Goal: Task Accomplishment & Management: Manage account settings

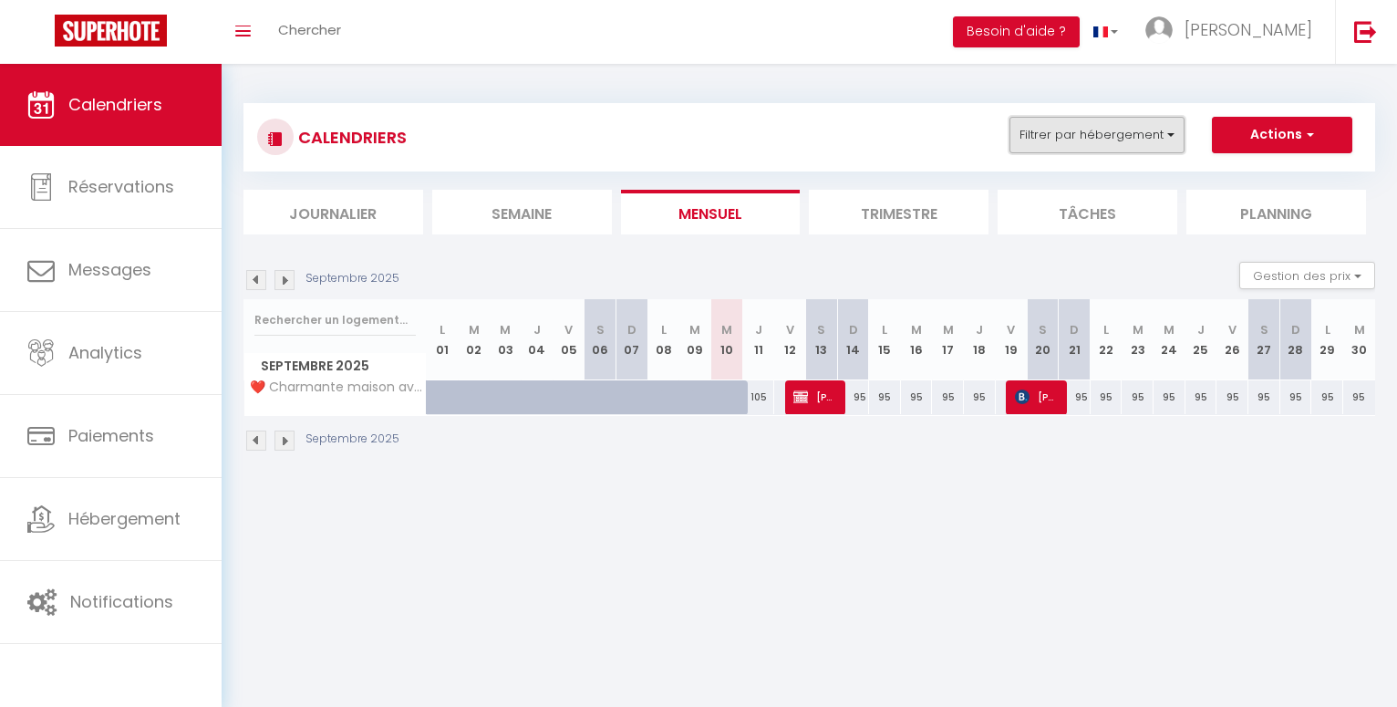
click at [1171, 139] on button "Filtrer par hébergement" at bounding box center [1096, 135] width 175 height 36
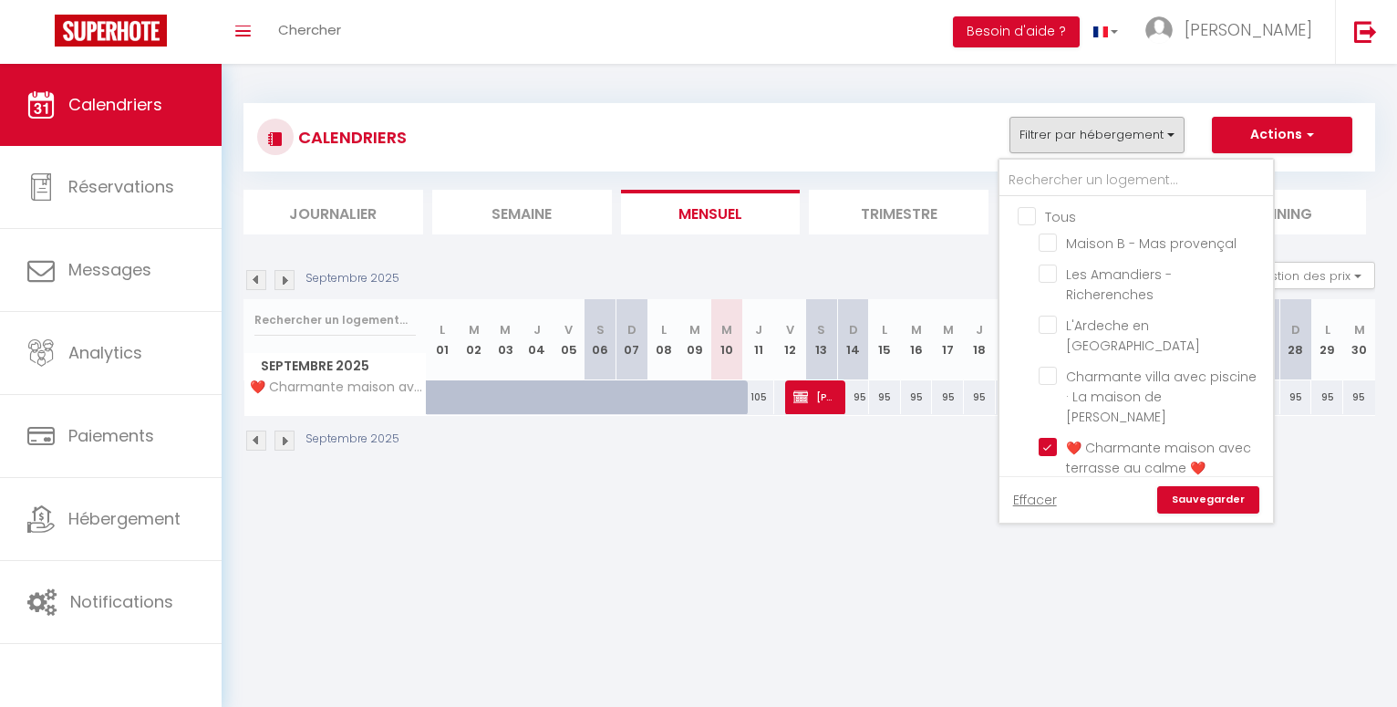
click at [1030, 216] on input "Tous" at bounding box center [1155, 215] width 274 height 18
checkbox input "true"
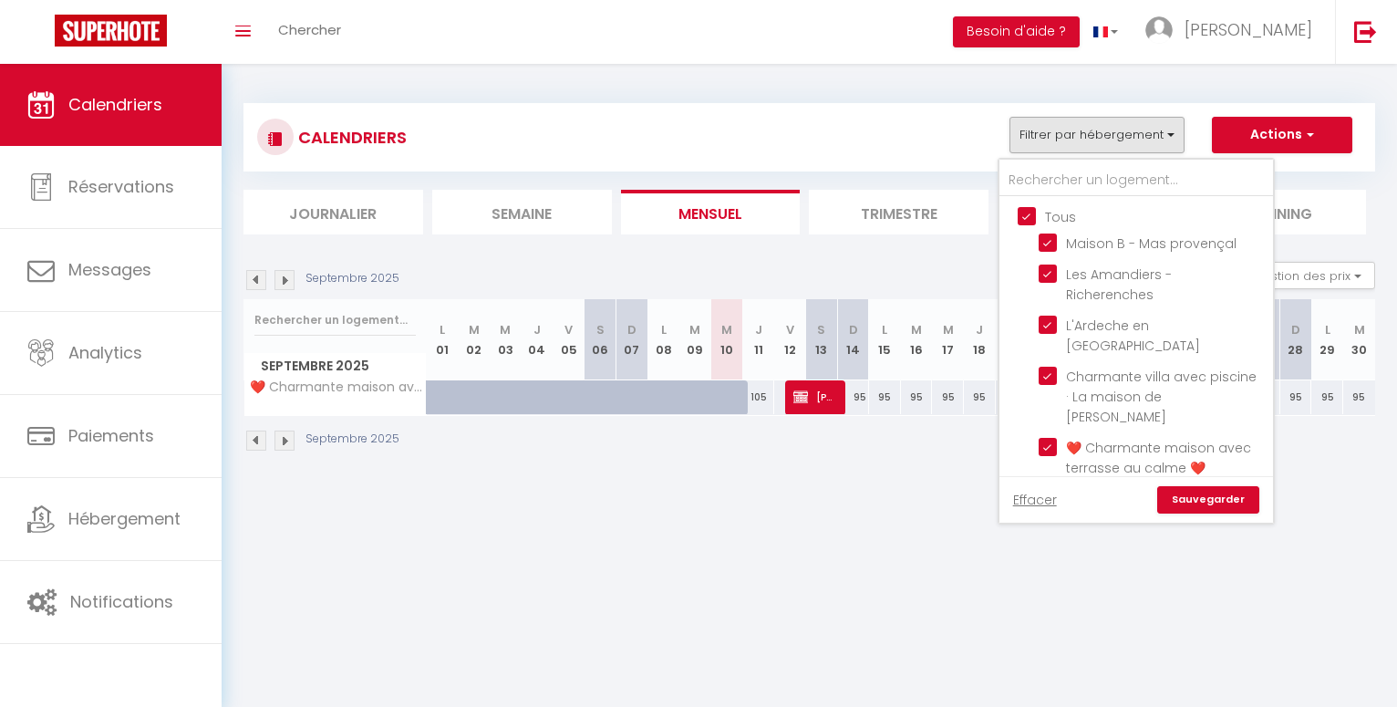
checkbox input "true"
click at [1199, 504] on link "Sauvegarder" at bounding box center [1208, 499] width 102 height 27
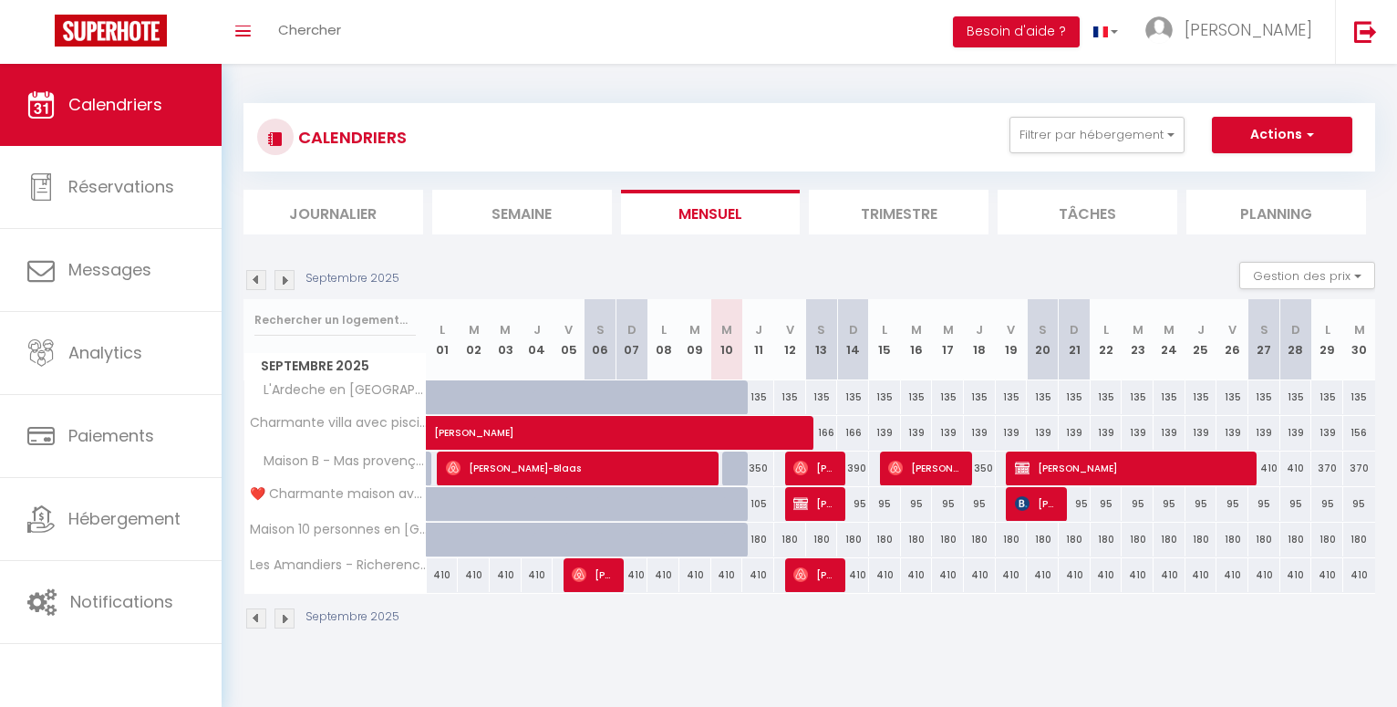
click at [287, 285] on img at bounding box center [284, 280] width 20 height 20
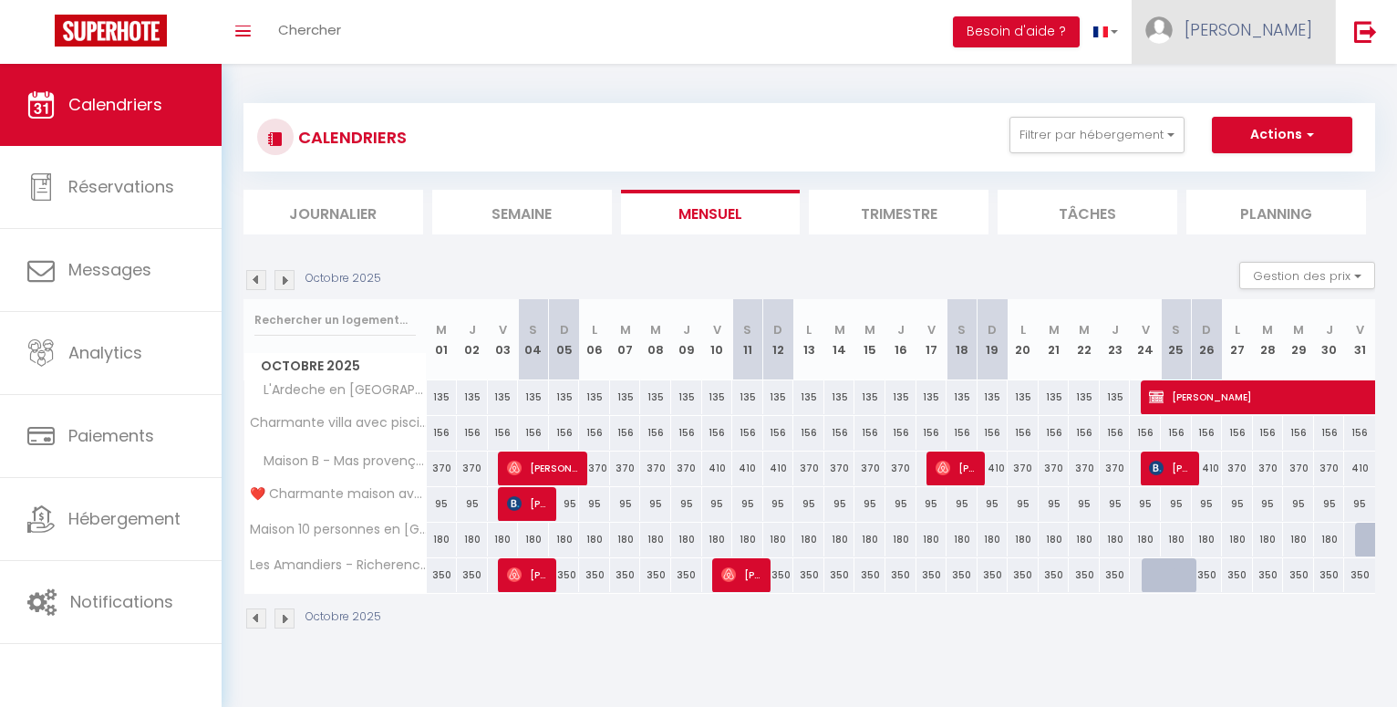
click at [1307, 34] on span "[PERSON_NAME]" at bounding box center [1249, 29] width 128 height 23
click at [1267, 93] on link "Paramètres" at bounding box center [1262, 91] width 135 height 31
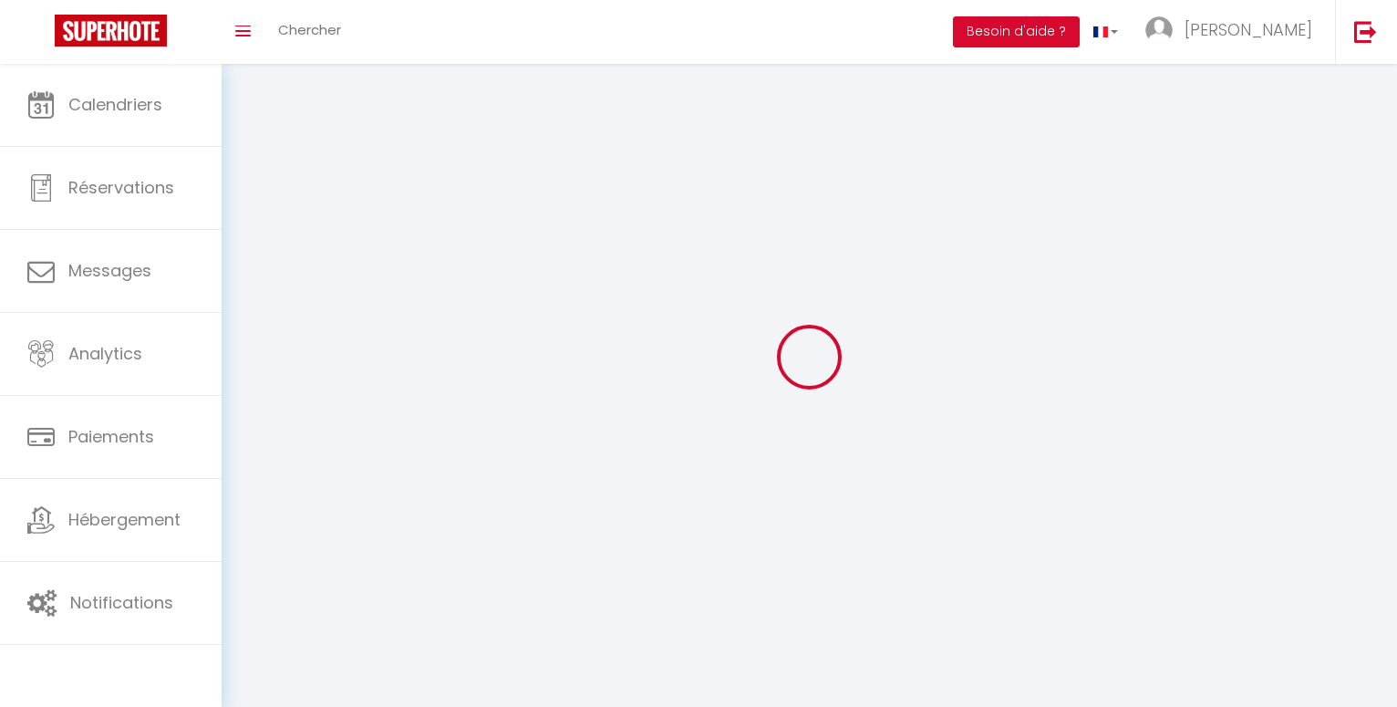
select select "fr"
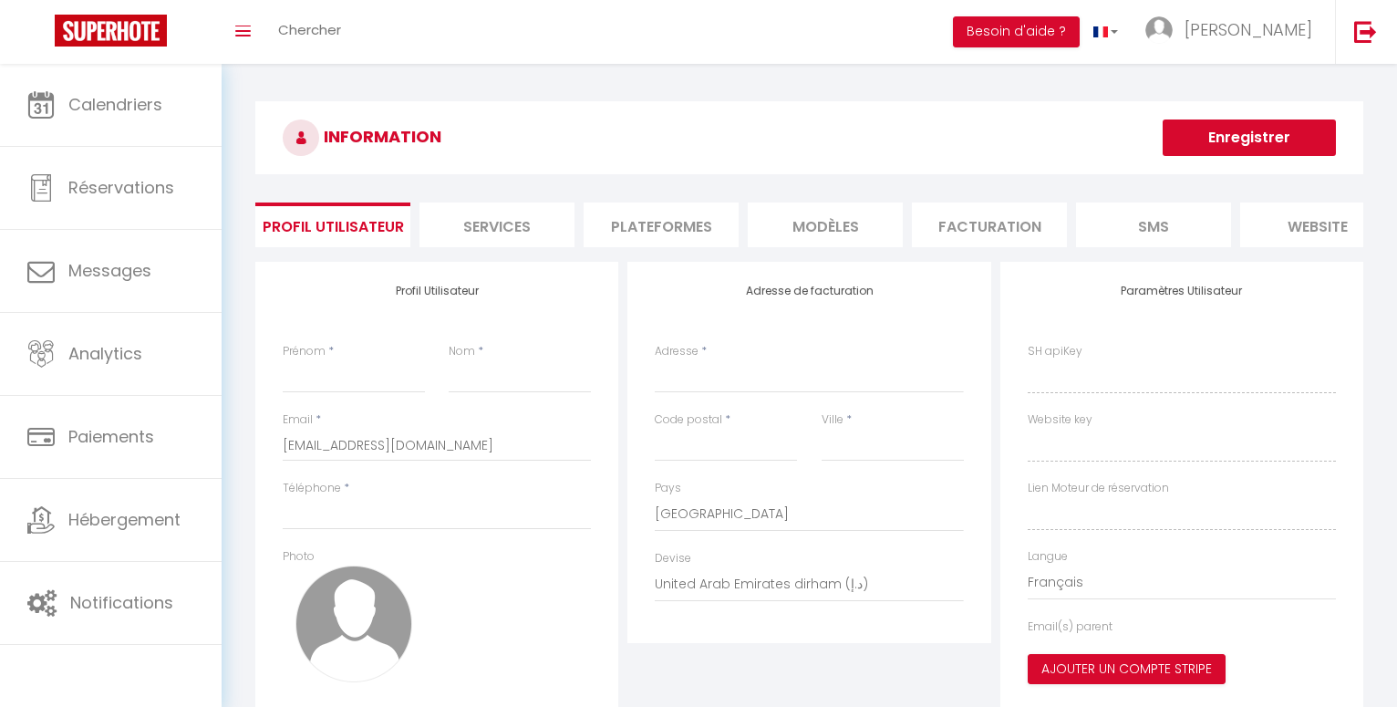
type input "[PERSON_NAME]"
type input "Vacquié"
type input "0681154627"
type input "[STREET_ADDRESS]"
type input "26200"
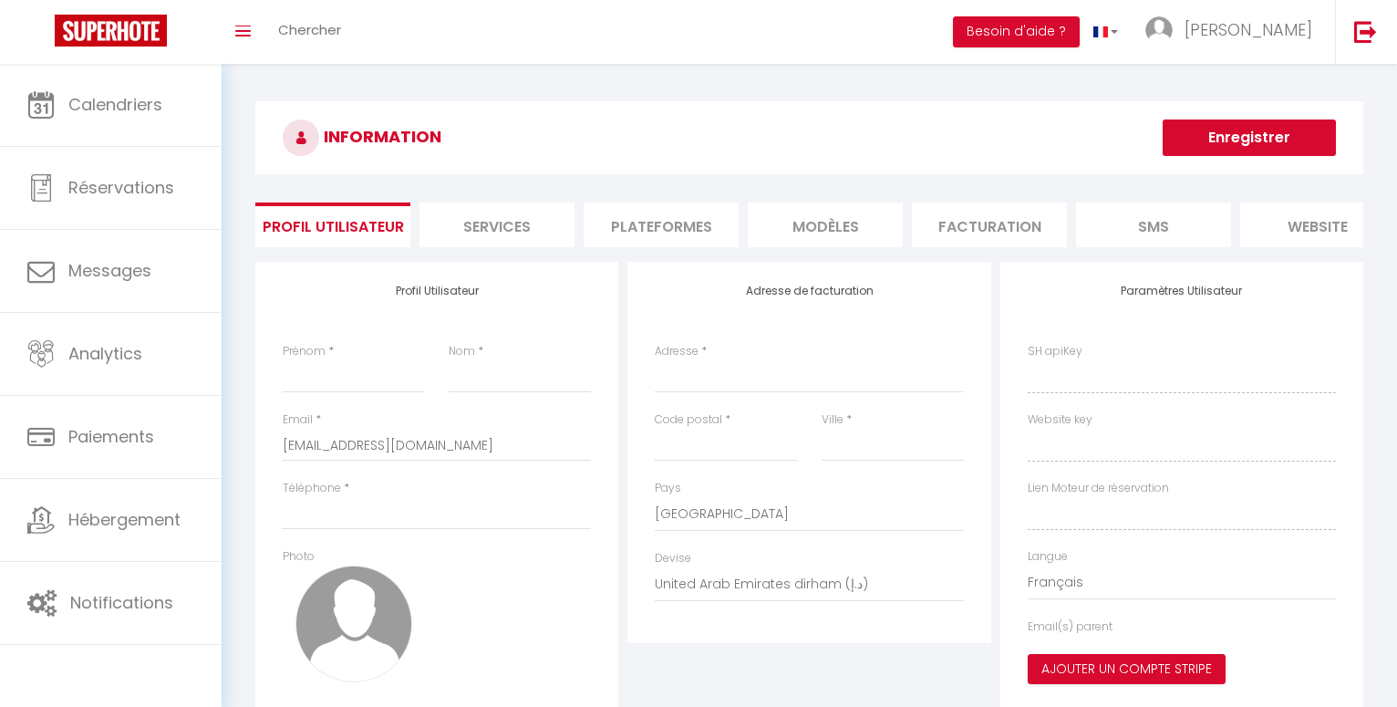
type input "Montélimar"
select select "1"
select select "28"
type input "41FZy3xjH8JRp5HYzetEdgLEe"
type input "OeG8Fu7VC0lg1wxIxTMne5Y4D"
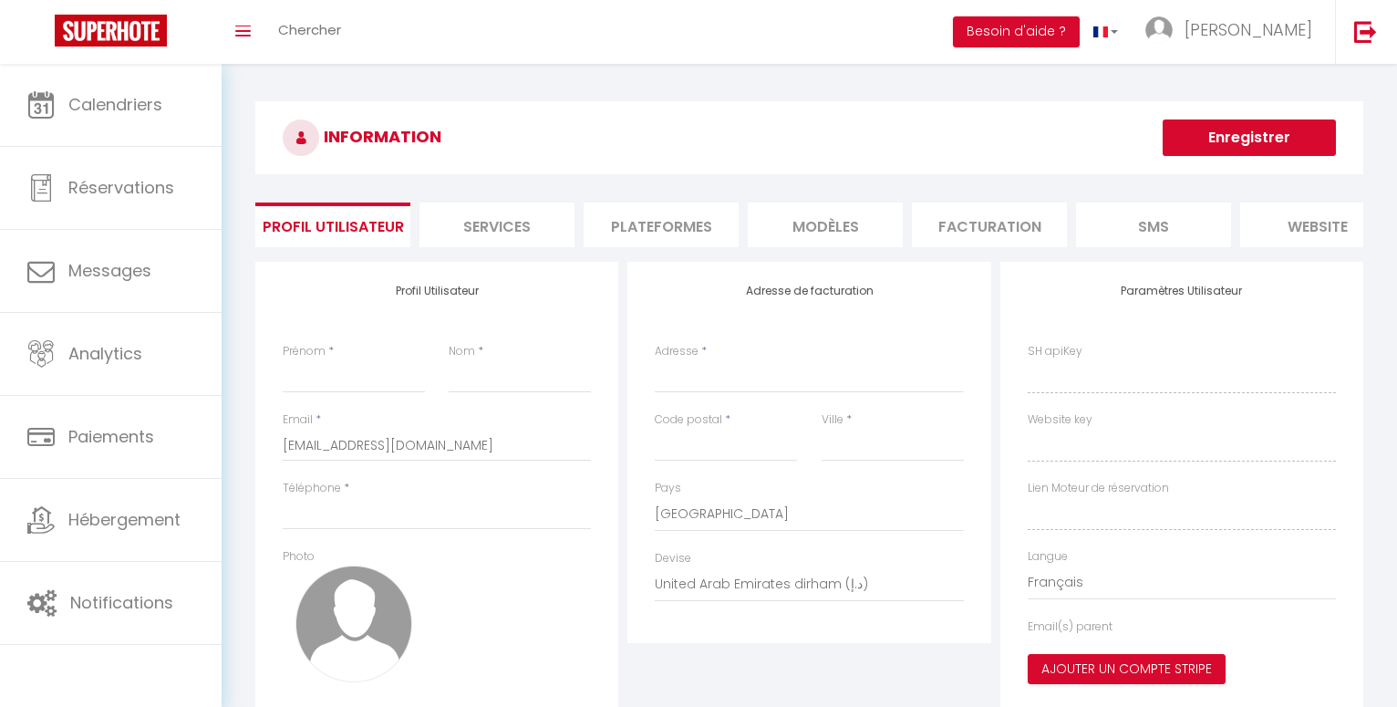
type input "[URL][DOMAIN_NAME]"
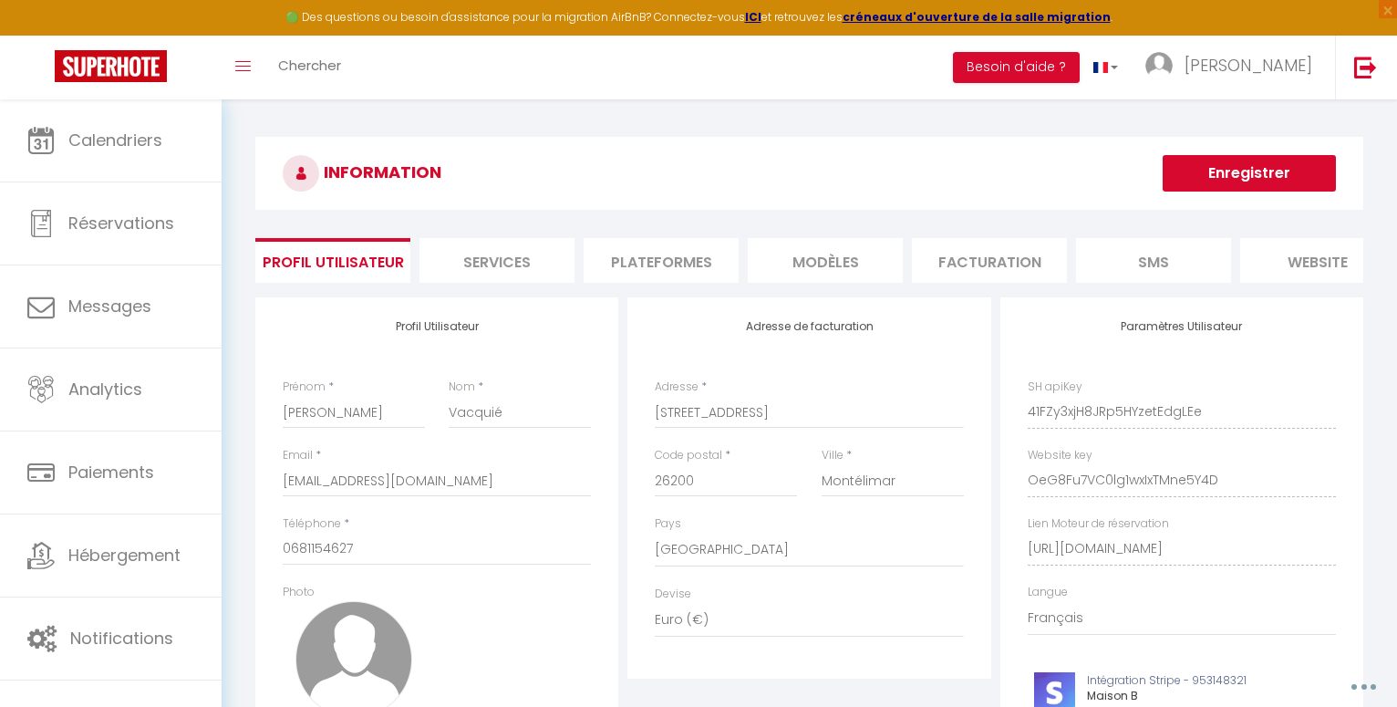
click at [632, 256] on li "Plateformes" at bounding box center [661, 260] width 155 height 45
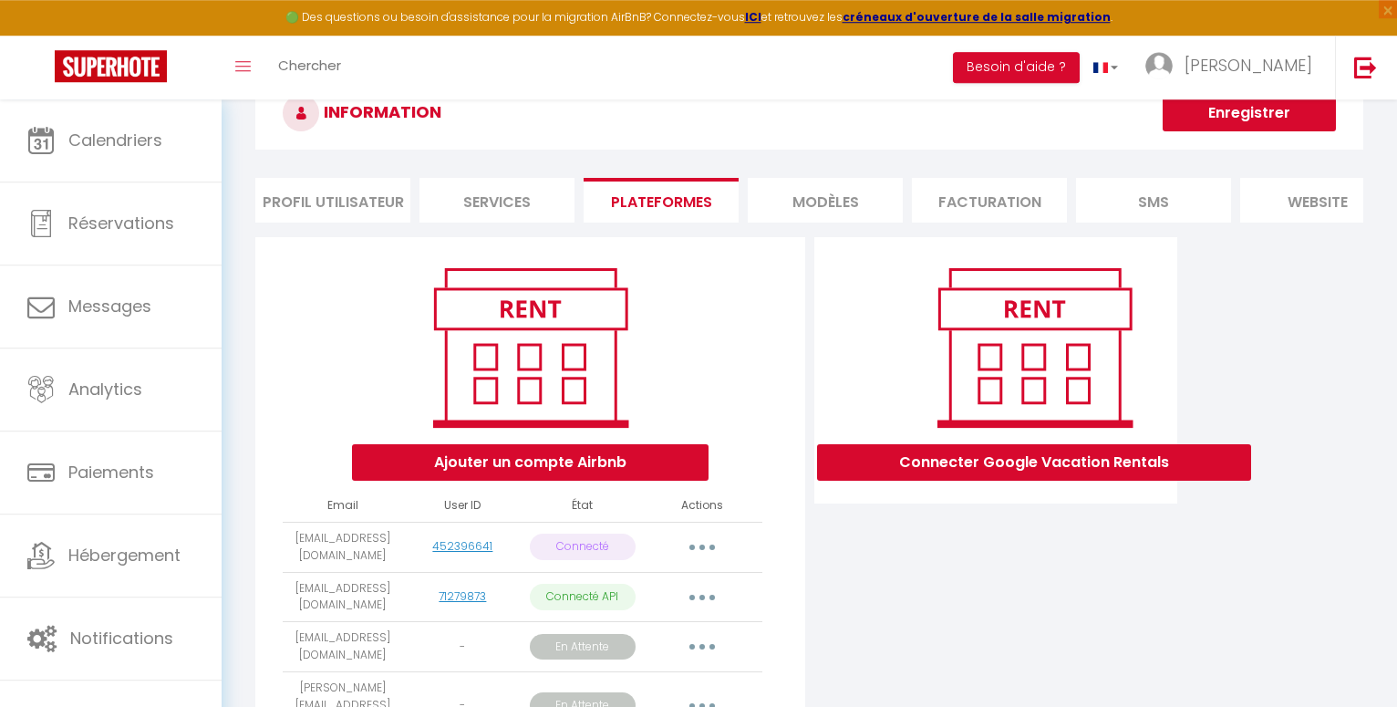
scroll to position [186, 0]
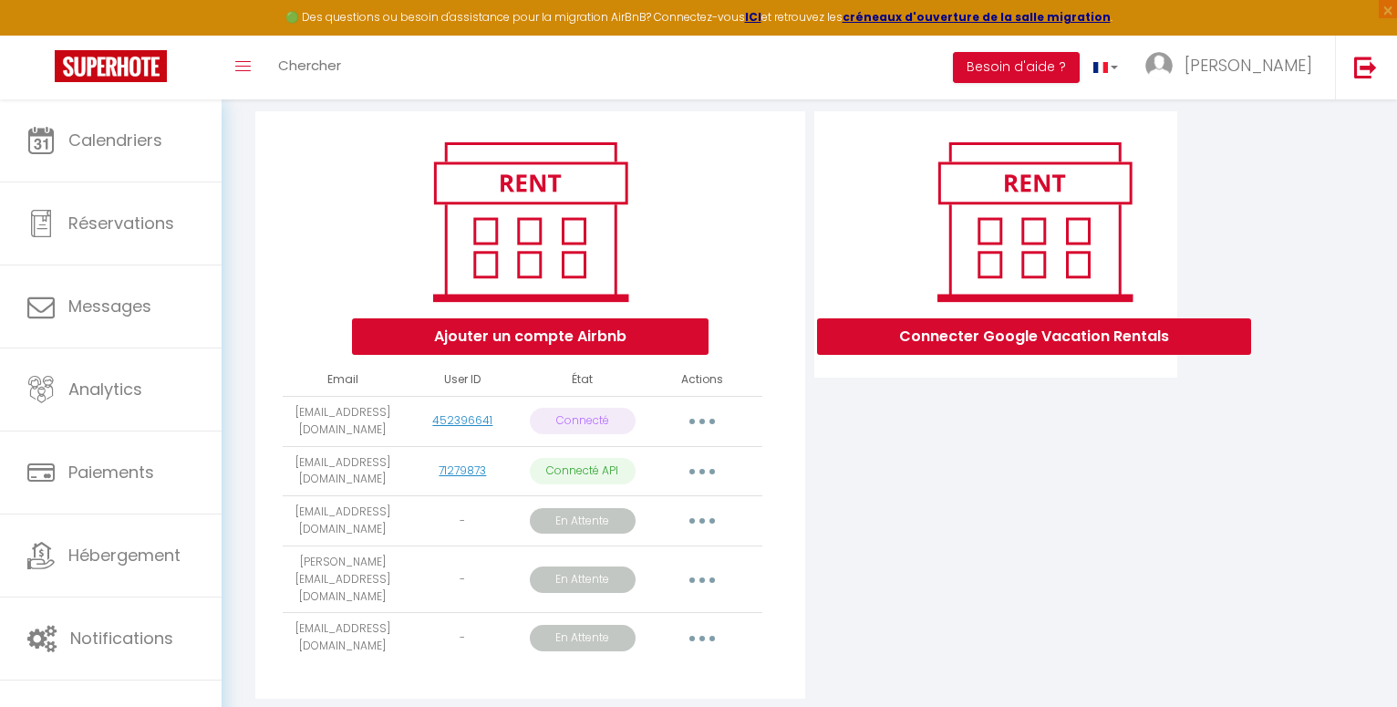
click at [700, 474] on icon "button" at bounding box center [701, 471] width 5 height 5
click at [666, 592] on link "Reconnecter le compte" at bounding box center [622, 578] width 202 height 31
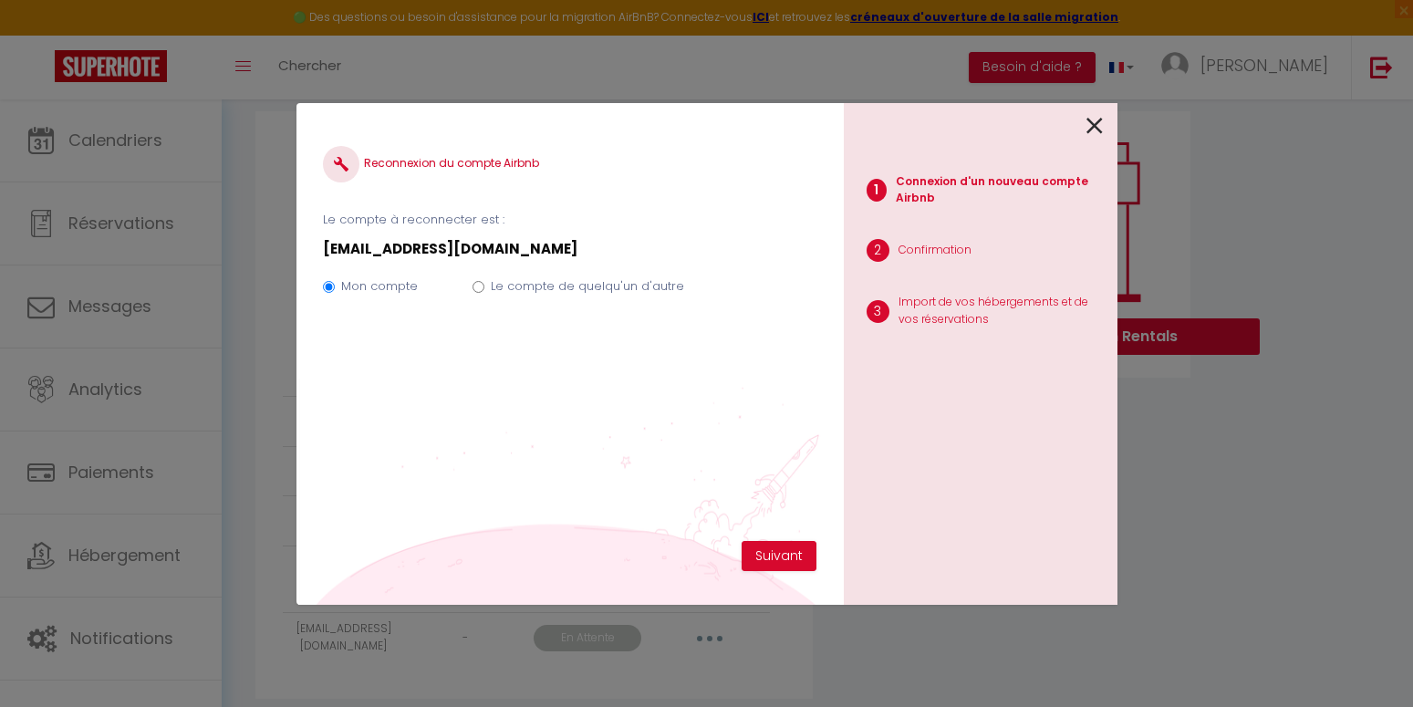
click at [1092, 126] on icon at bounding box center [1094, 125] width 16 height 27
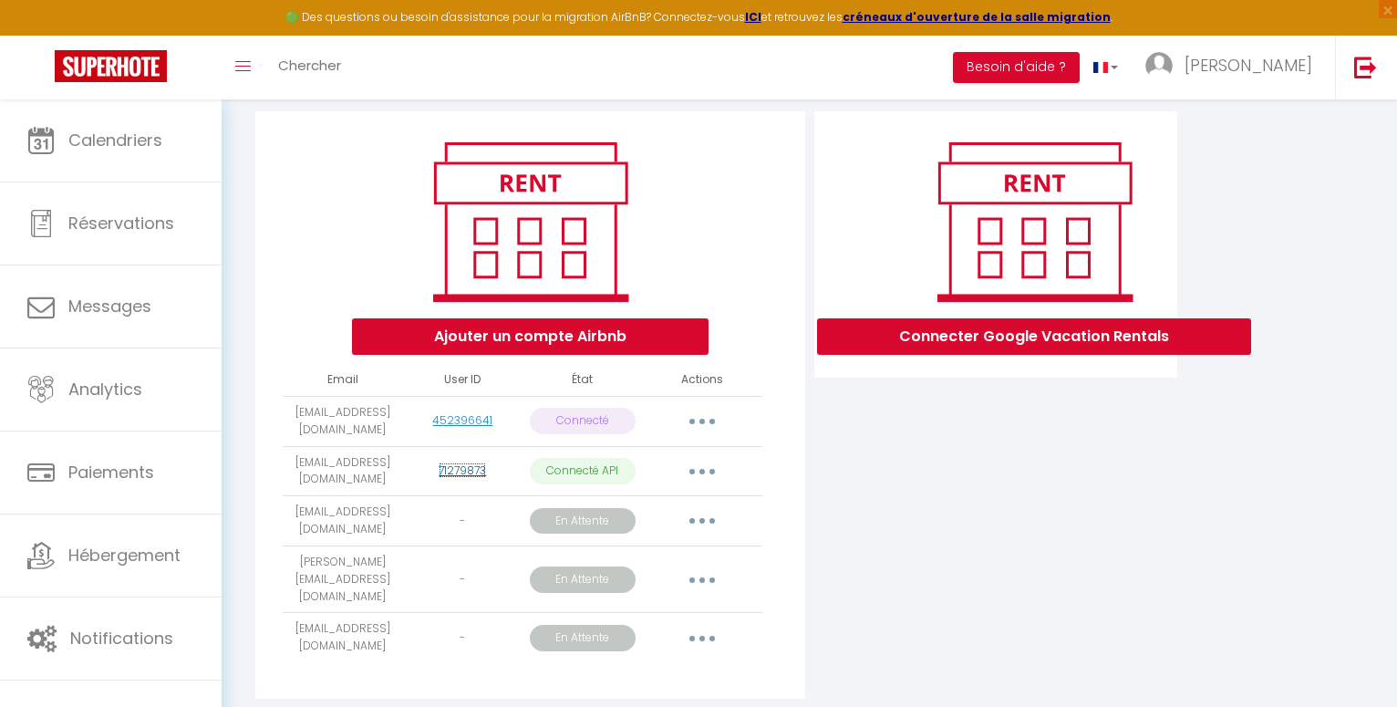
click at [463, 478] on link "71279873" at bounding box center [462, 470] width 47 height 16
click at [570, 343] on button "Ajouter un compte Airbnb" at bounding box center [530, 336] width 357 height 36
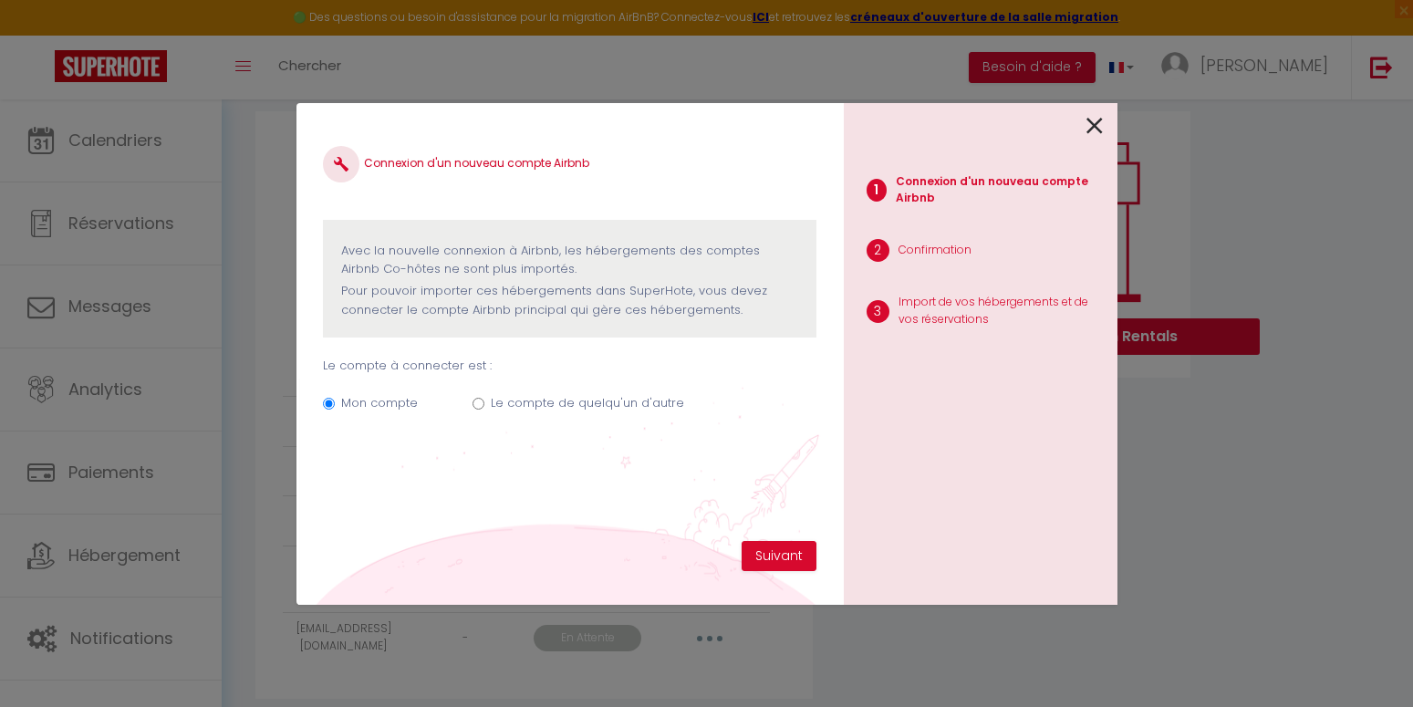
click at [1091, 131] on icon at bounding box center [1094, 125] width 16 height 27
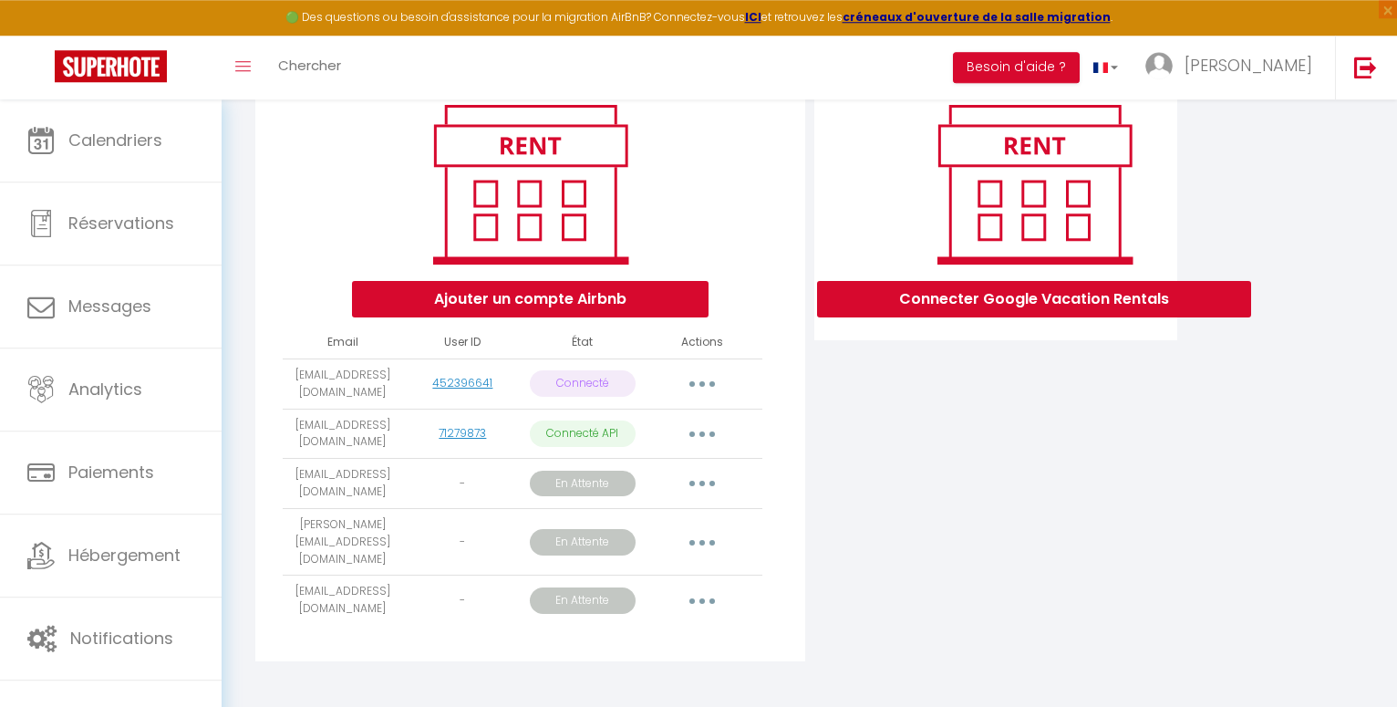
scroll to position [239, 0]
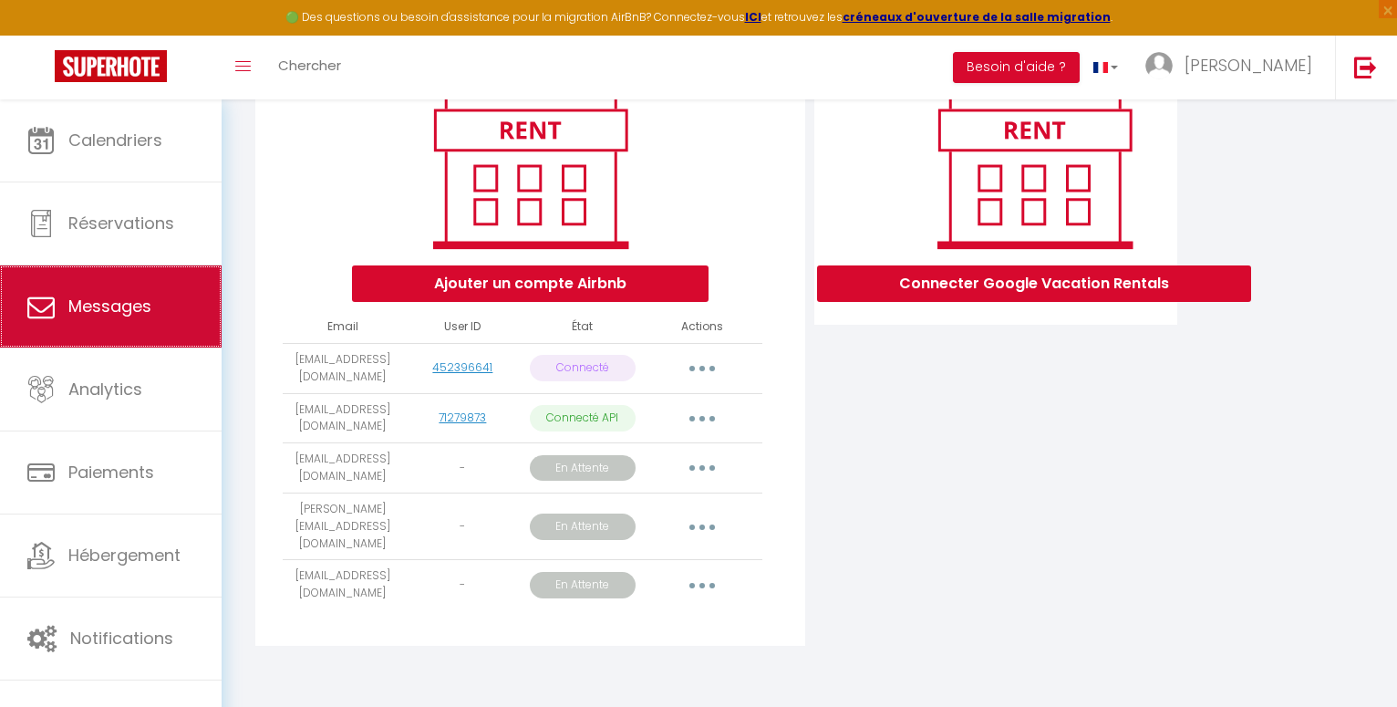
click at [124, 305] on span "Messages" at bounding box center [109, 306] width 83 height 23
select select "message"
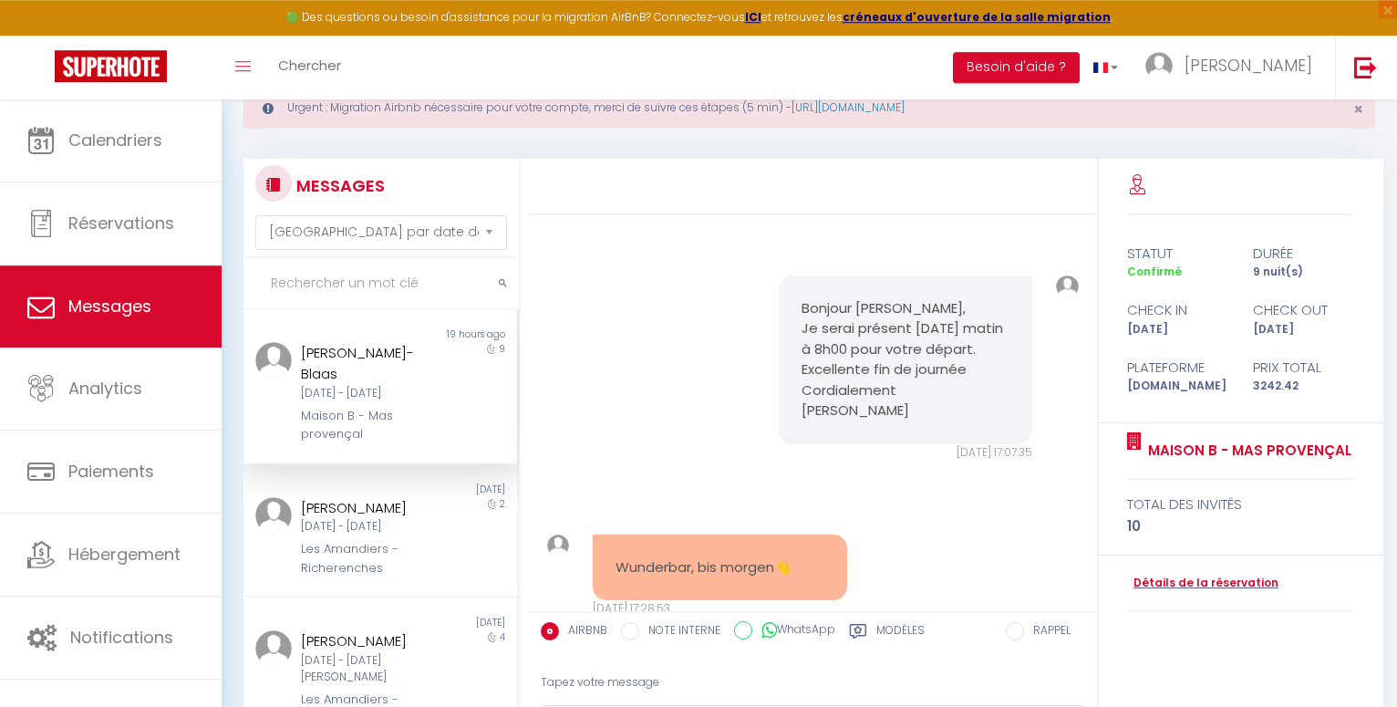
scroll to position [93, 0]
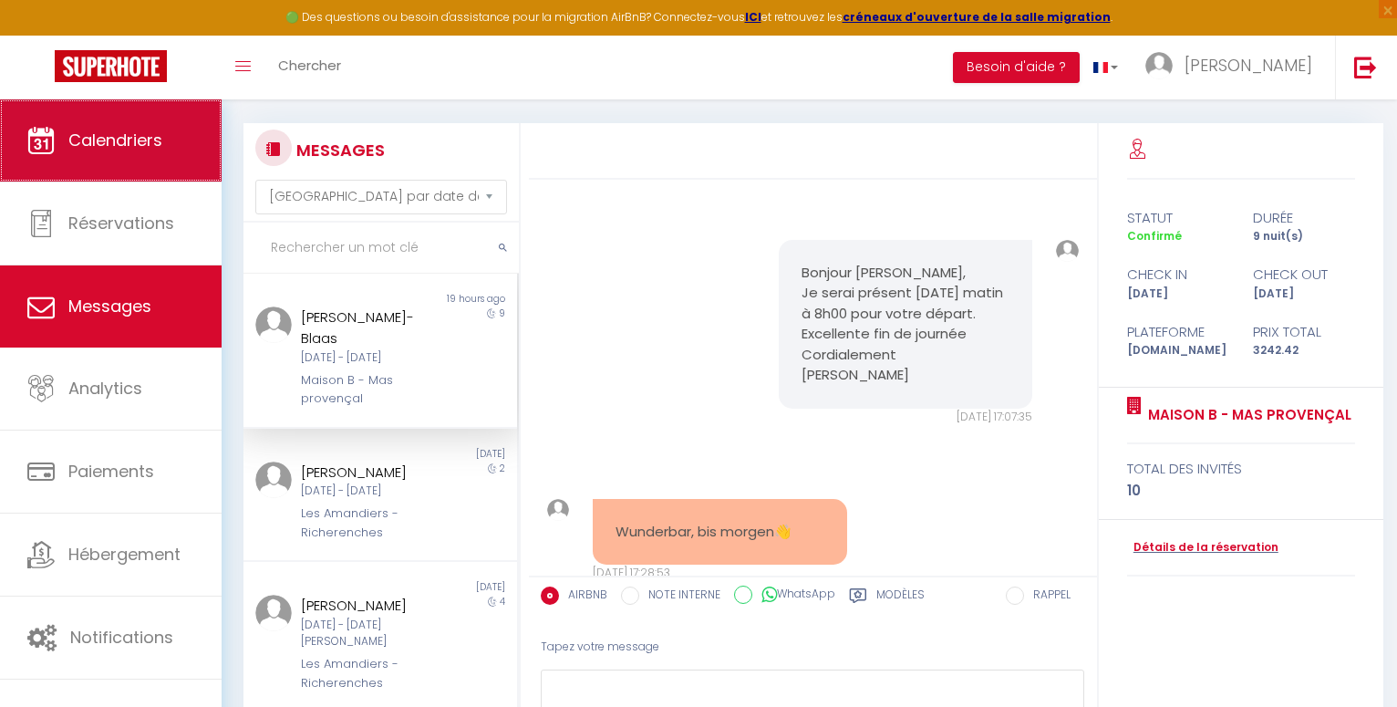
click at [115, 146] on span "Calendriers" at bounding box center [115, 140] width 94 height 23
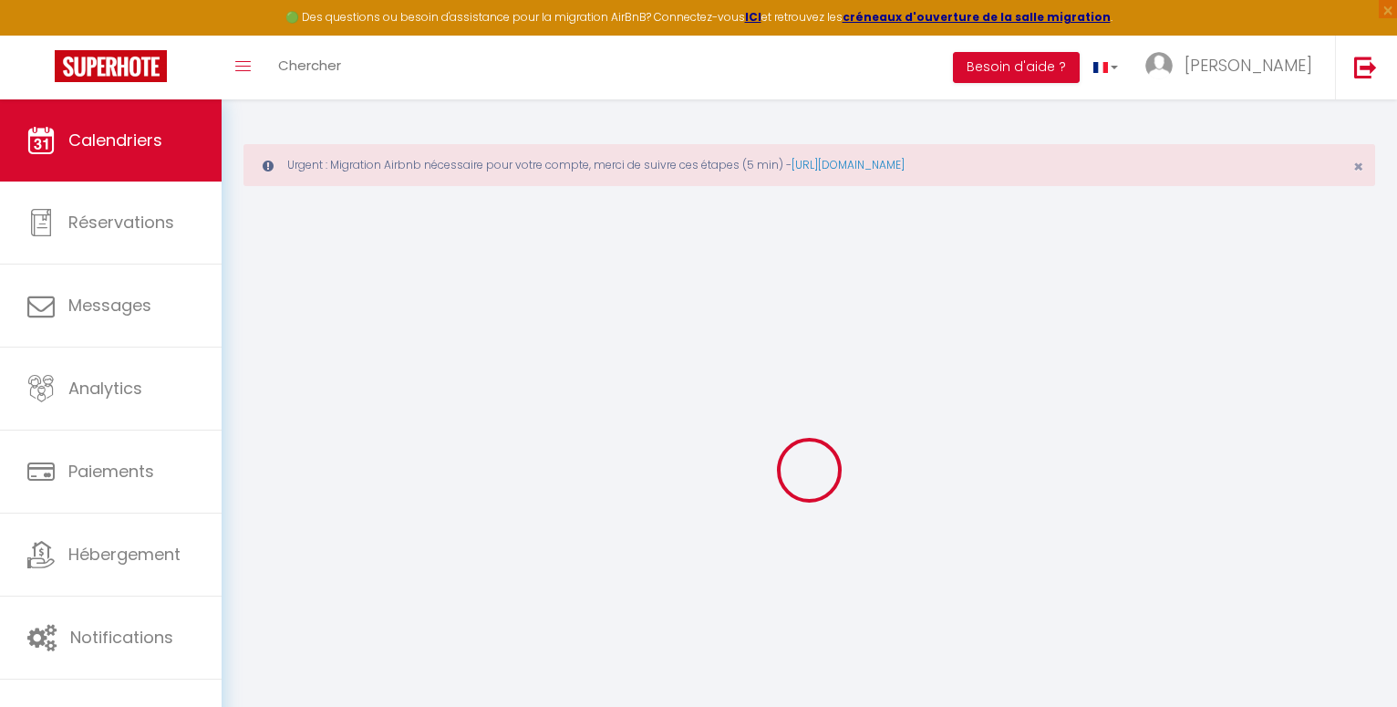
select select
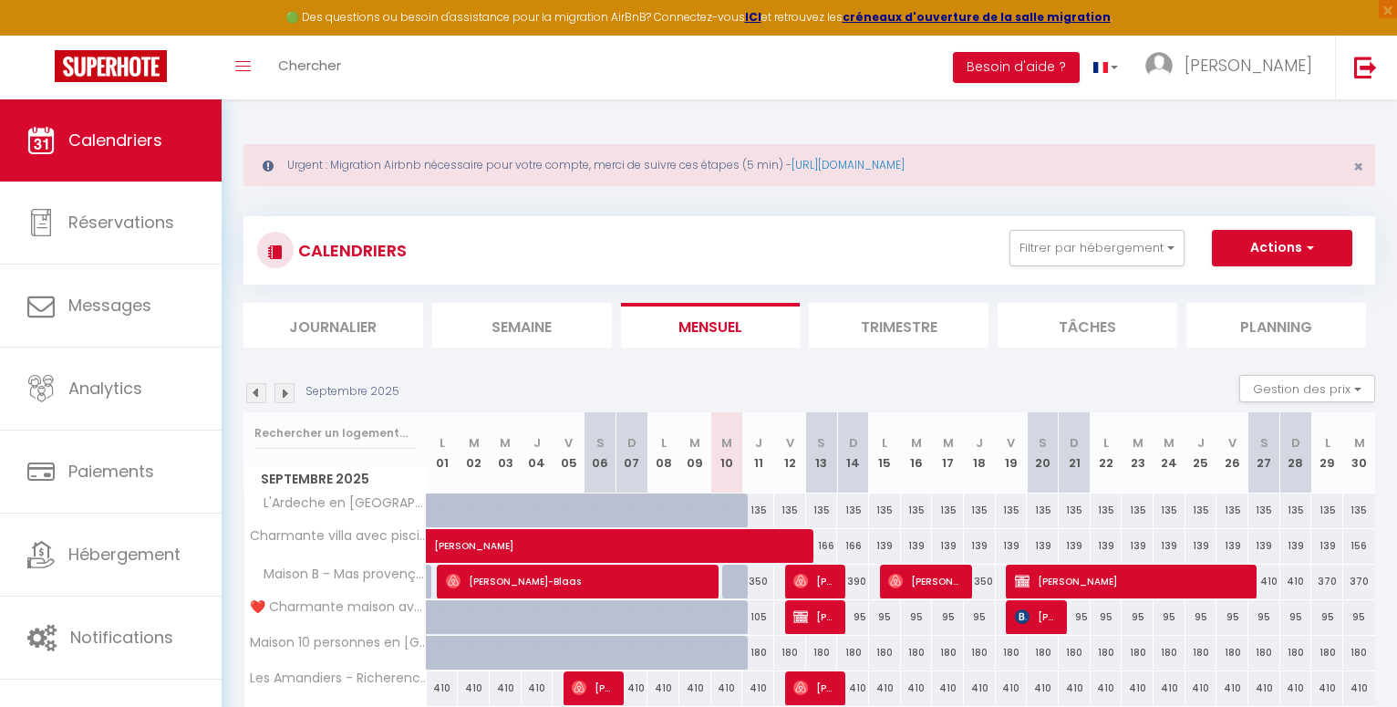
click at [803, 578] on img at bounding box center [800, 581] width 15 height 15
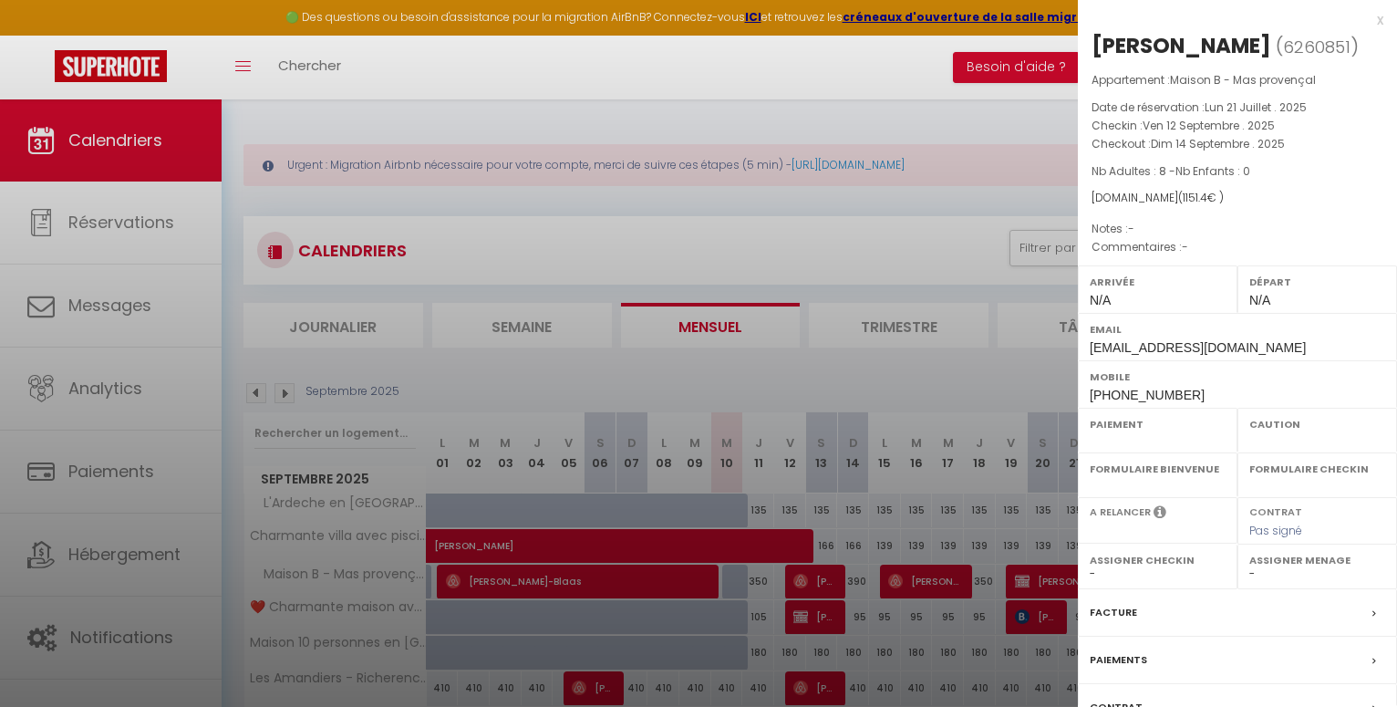
select select "OK"
select select "0"
select select "1"
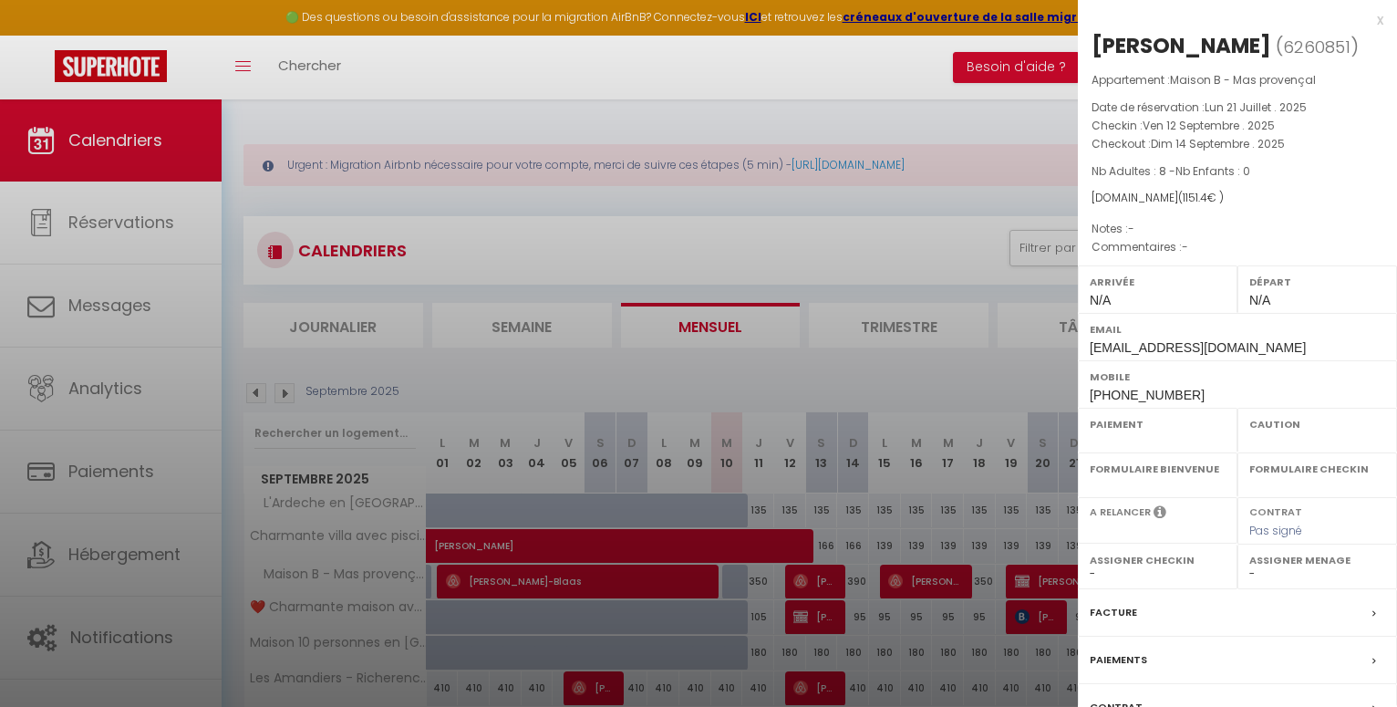
select select
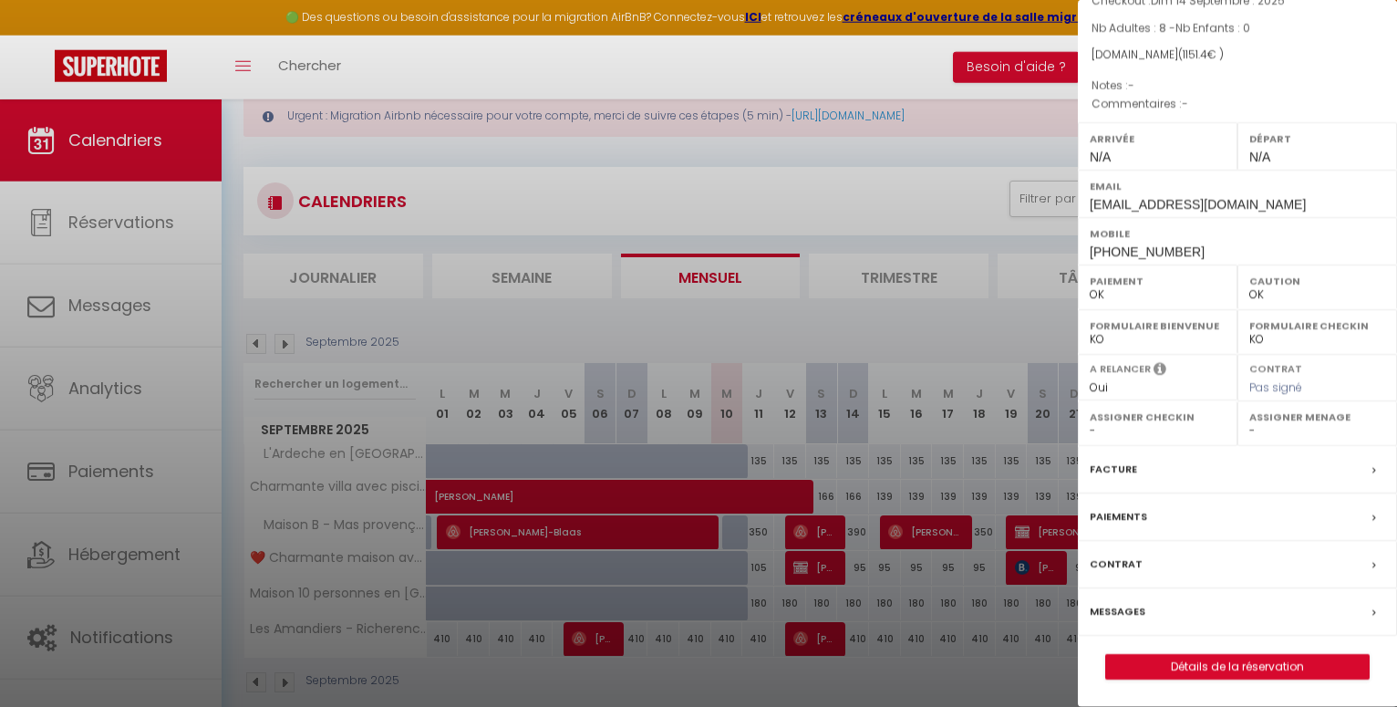
scroll to position [93, 0]
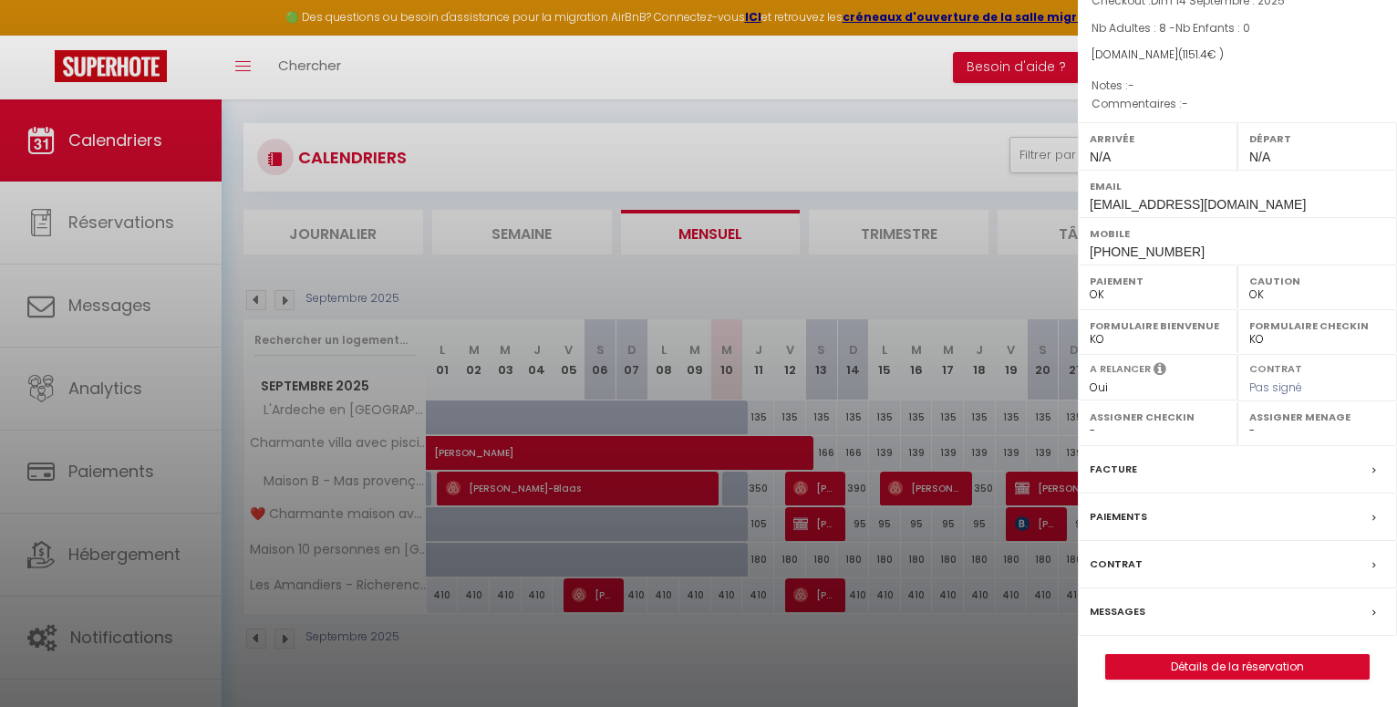
click at [1139, 607] on label "Messages" at bounding box center [1118, 611] width 56 height 19
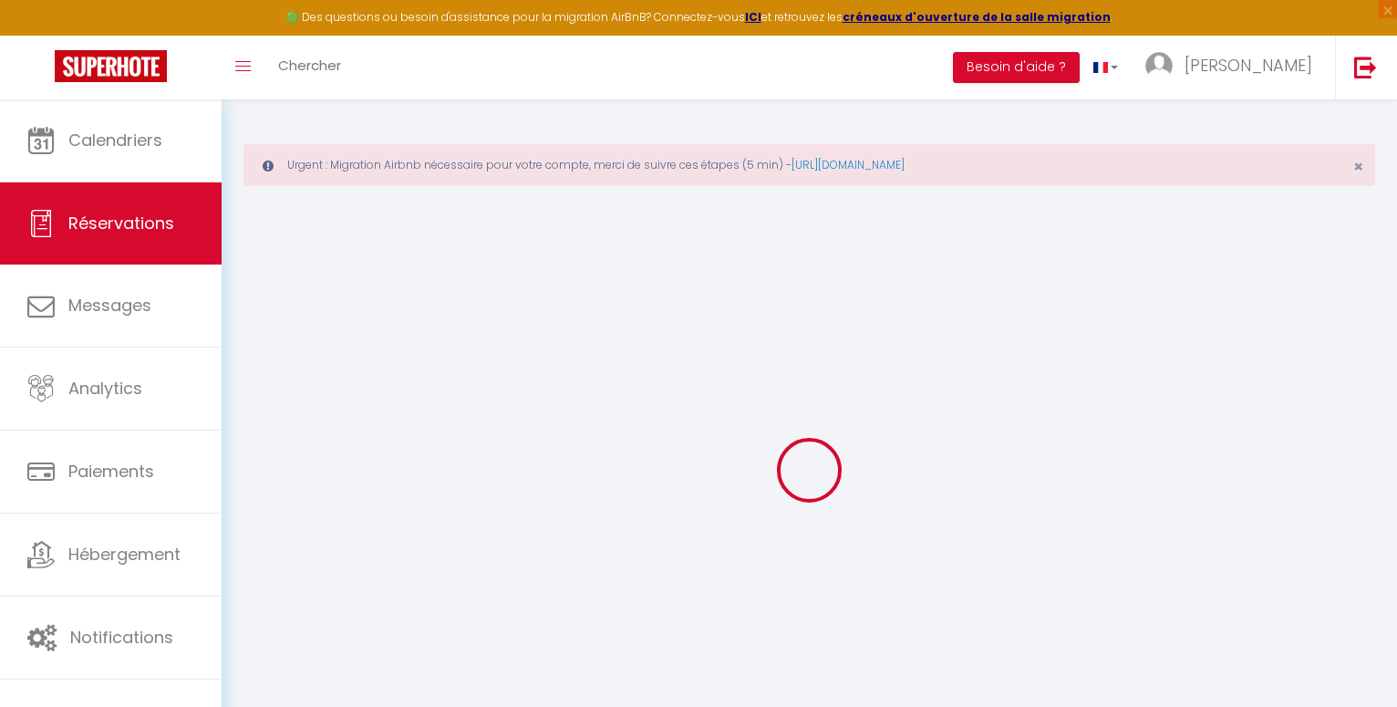
select select
checkbox input "false"
select select
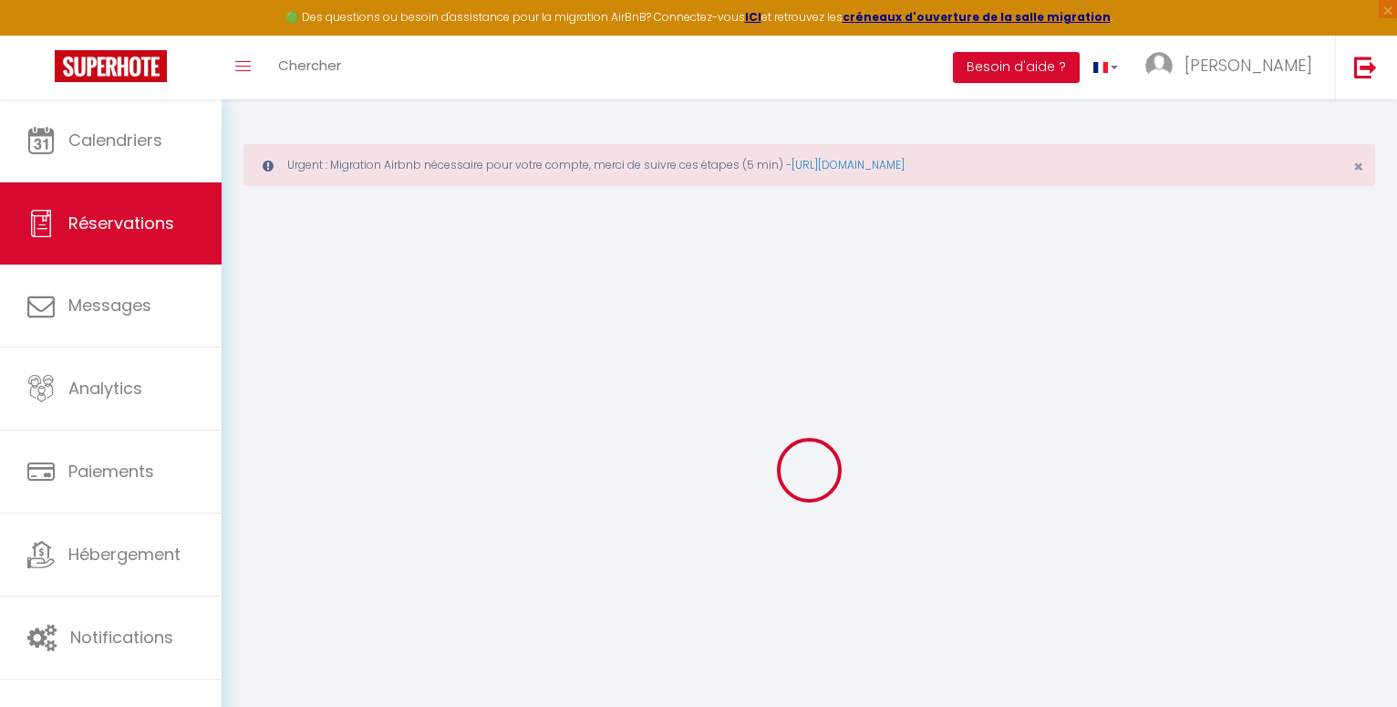
select select
checkbox input "false"
select select
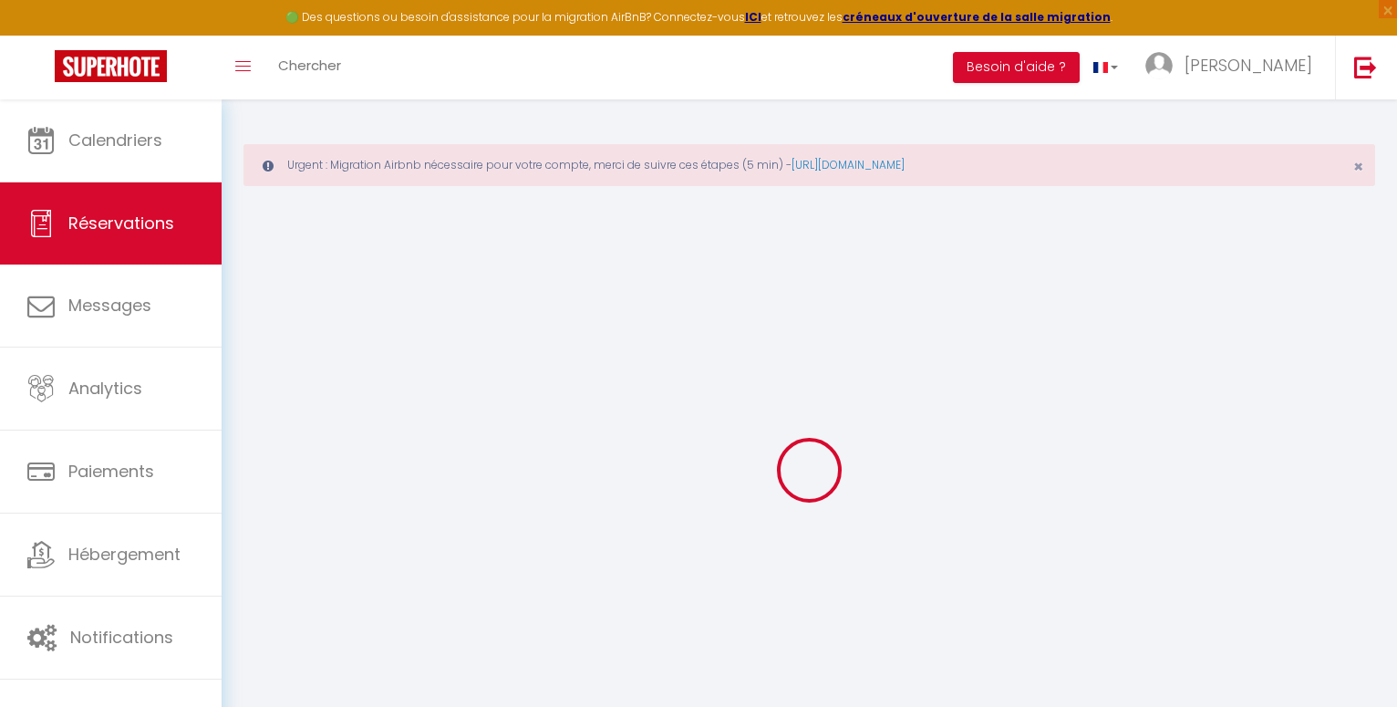
select select
checkbox input "false"
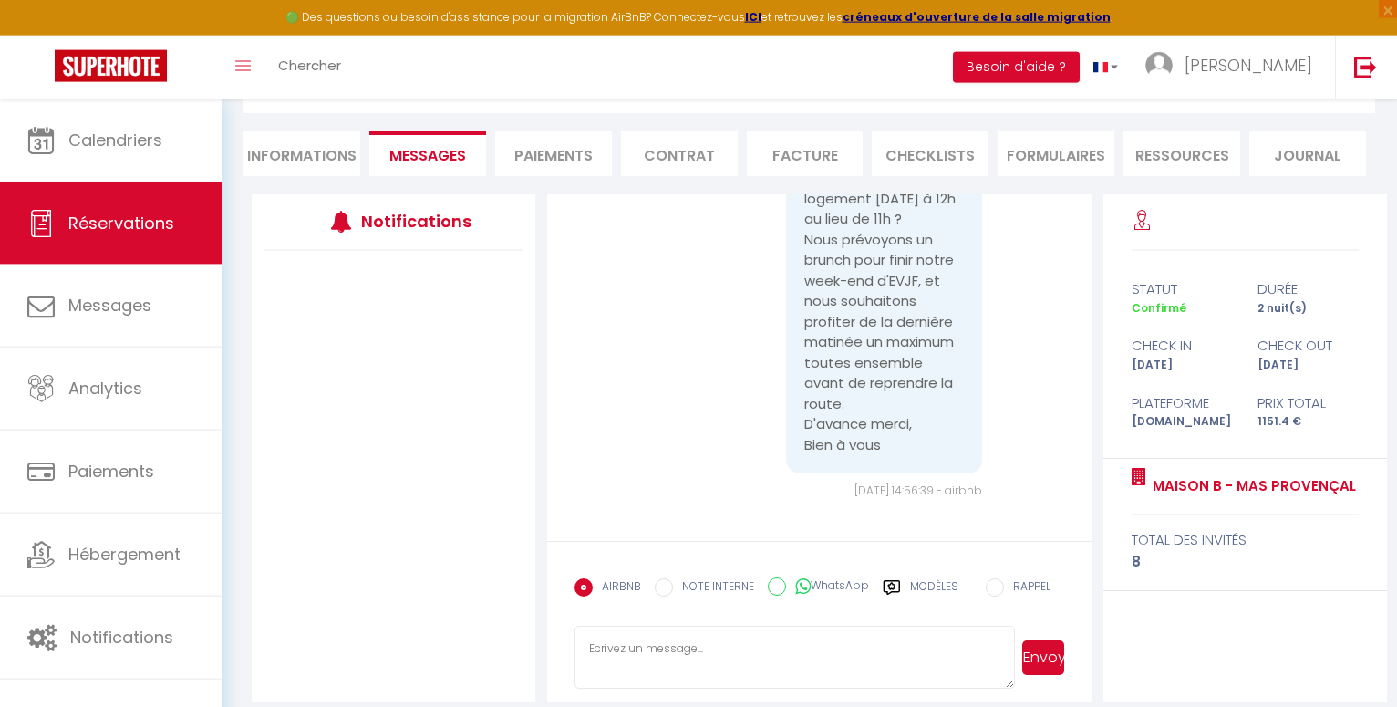
scroll to position [238, 0]
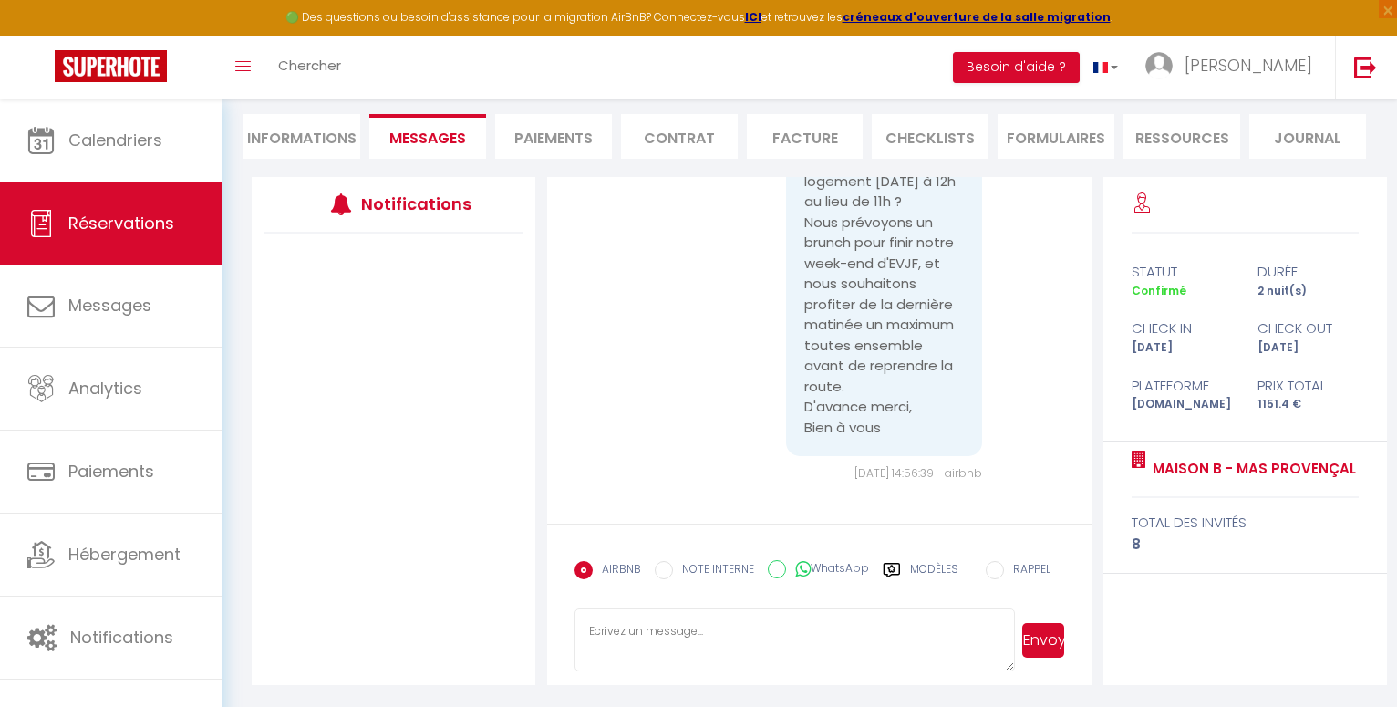
click at [779, 573] on input "WhatsApp" at bounding box center [777, 569] width 18 height 18
radio input "true"
radio input "false"
click at [603, 626] on textarea at bounding box center [795, 640] width 440 height 64
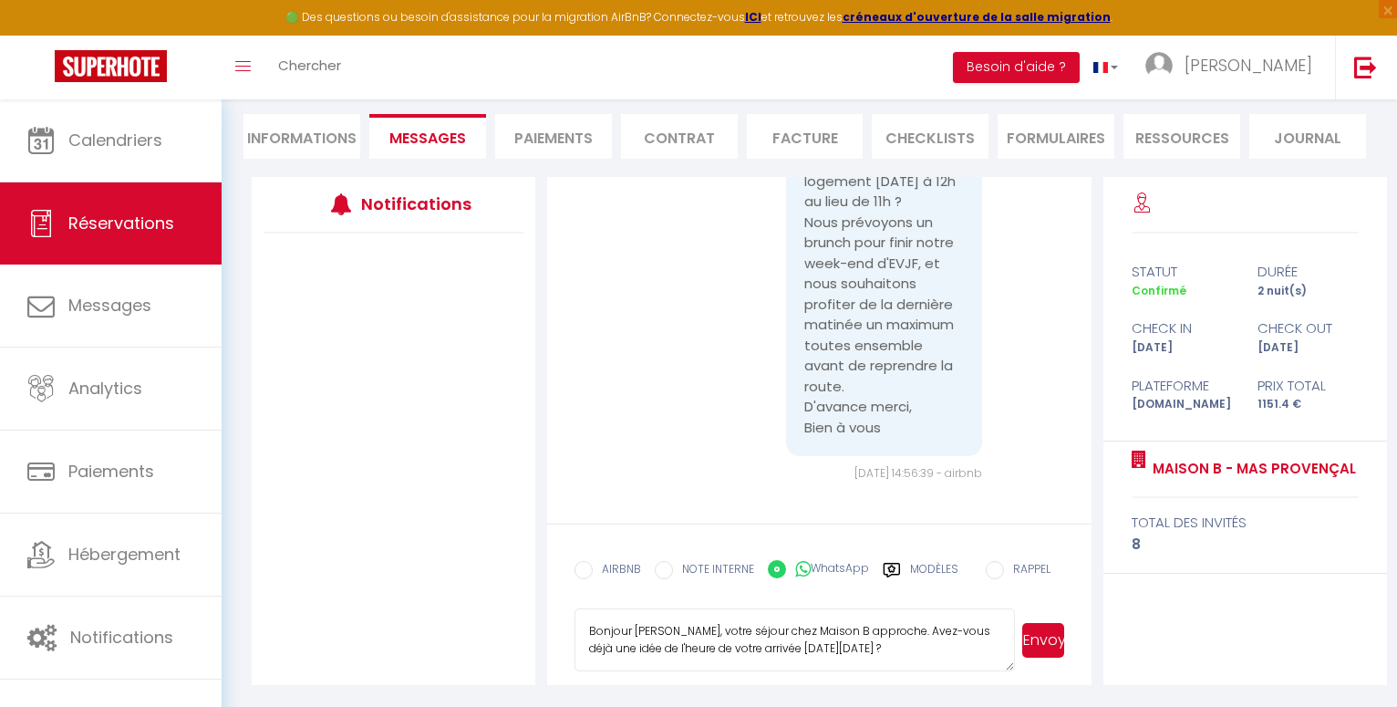
click at [943, 649] on textarea "Bonjour [PERSON_NAME], votre séjour chez Maison B approche. Avez-vous déjà une …" at bounding box center [795, 640] width 440 height 64
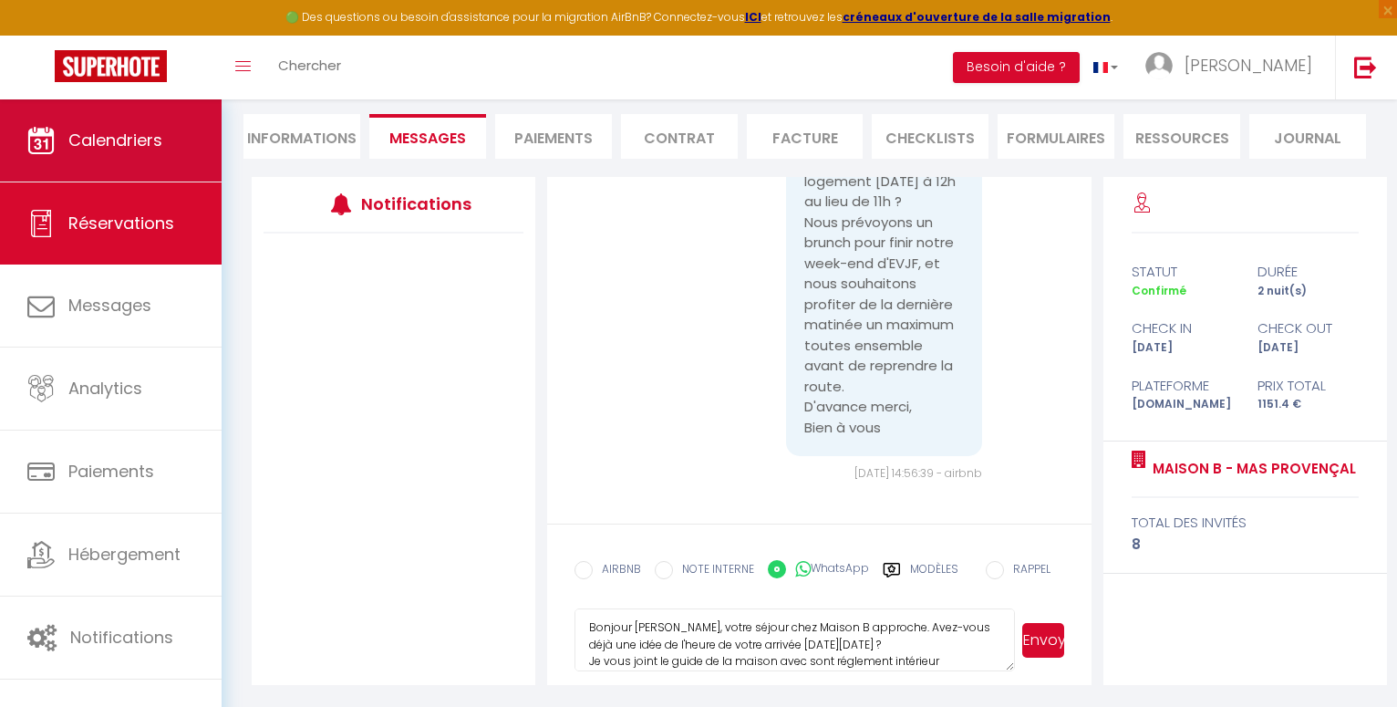
type textarea "Bonjour [PERSON_NAME], votre séjour chez Maison B approche. Avez-vous déjà une …"
click at [122, 140] on span "Calendriers" at bounding box center [115, 140] width 94 height 23
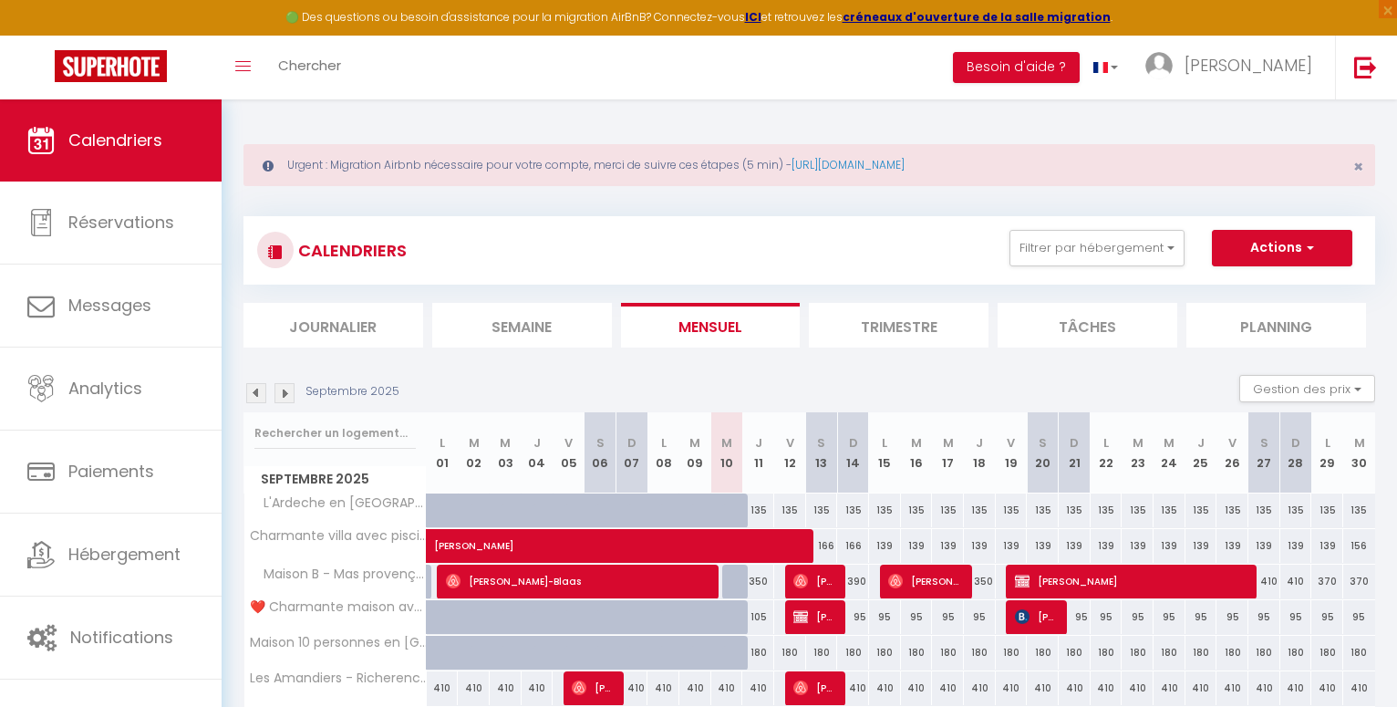
scroll to position [93, 0]
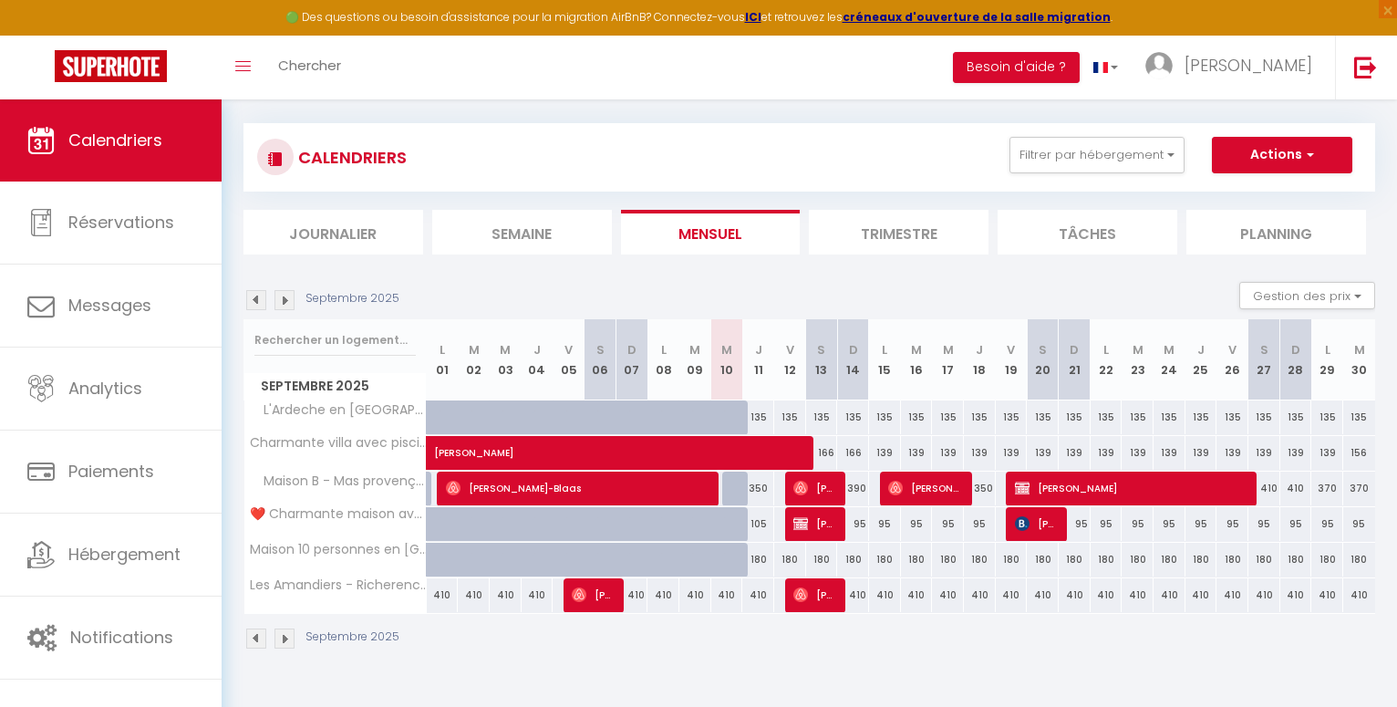
click at [809, 483] on span "[PERSON_NAME]" at bounding box center [814, 488] width 43 height 35
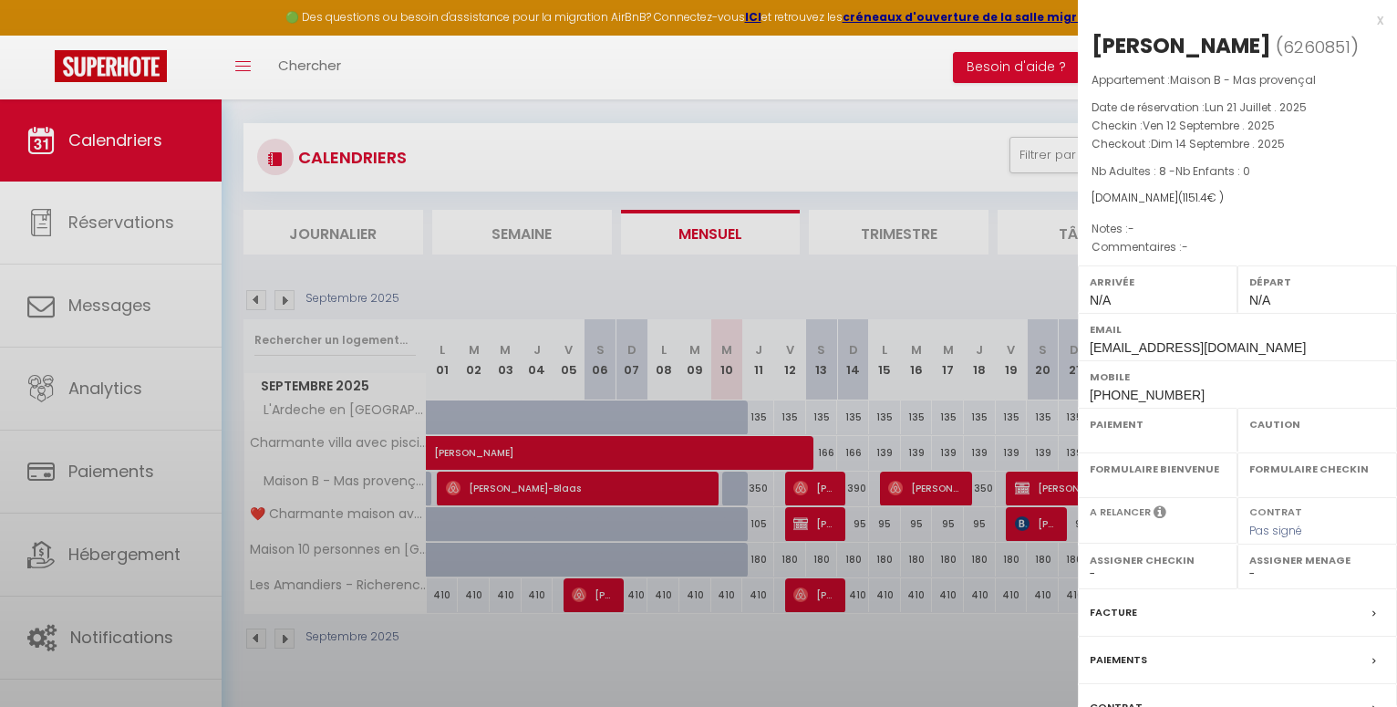
select select "OK"
select select "0"
select select "1"
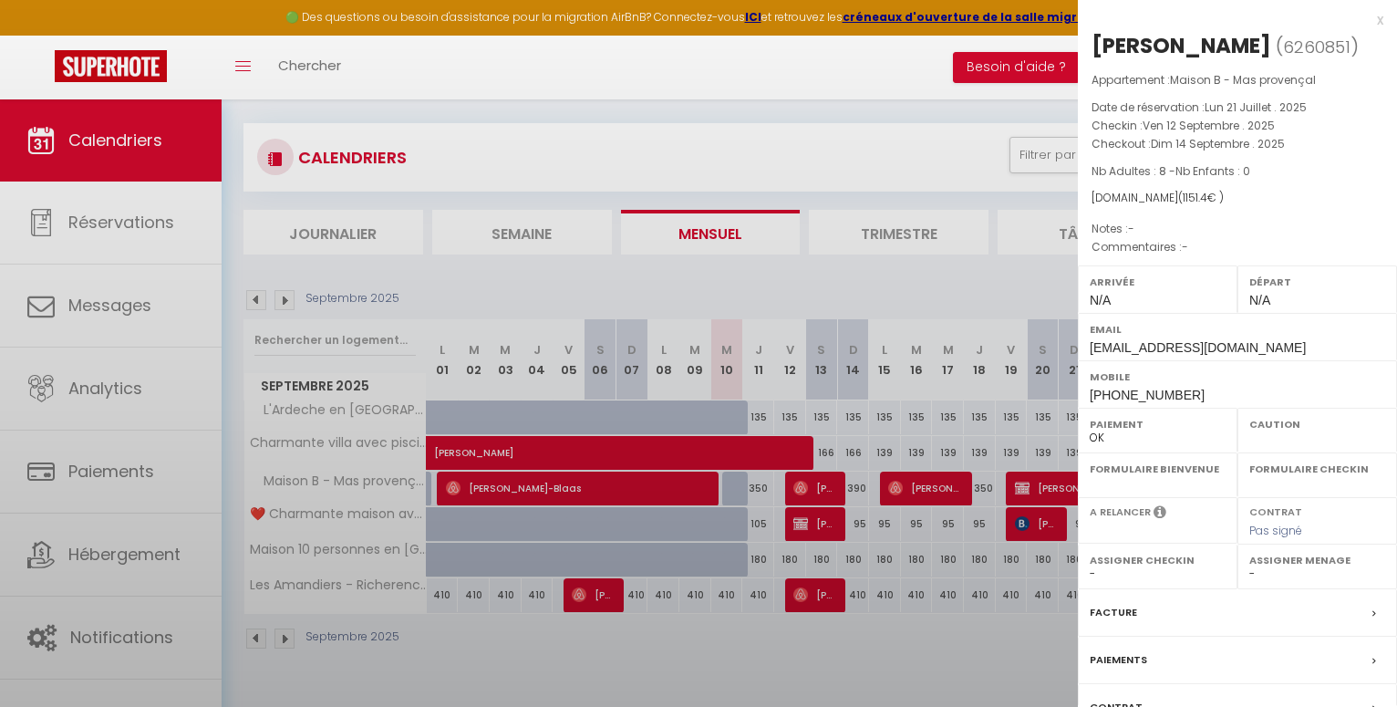
select select
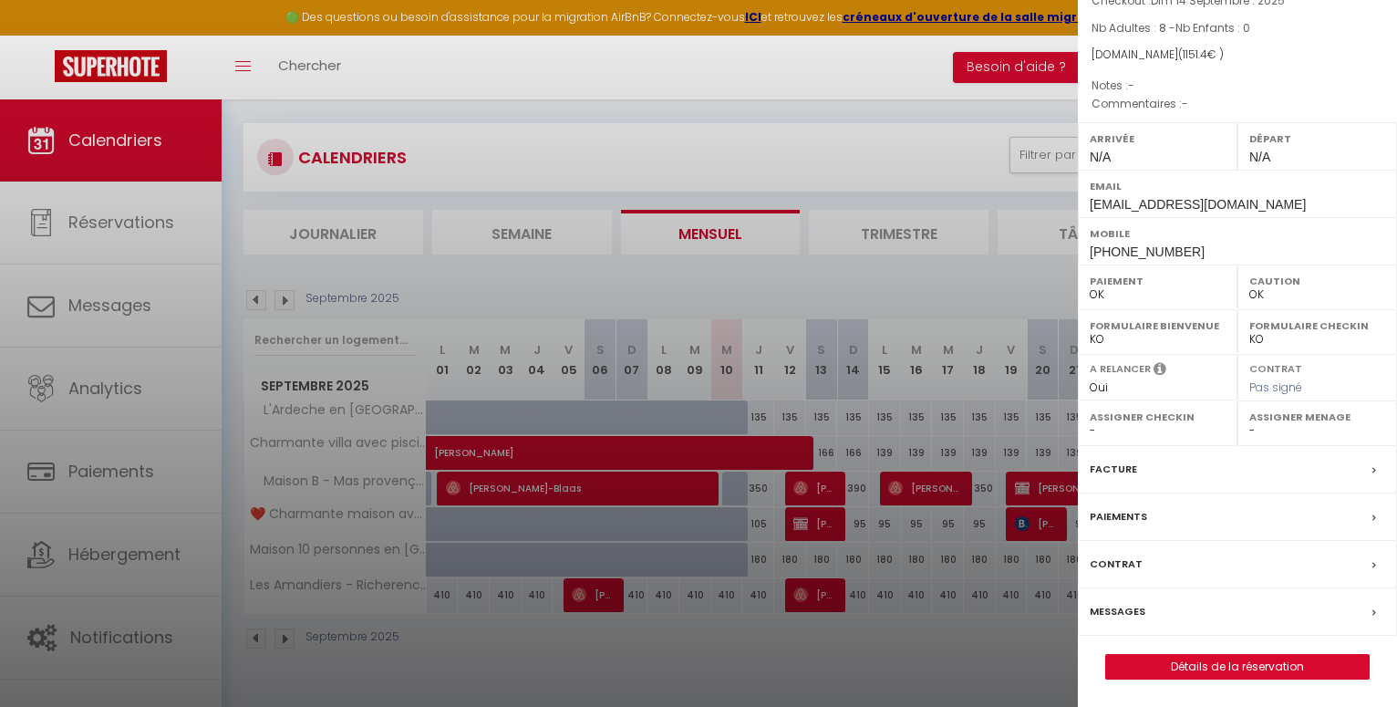
click at [1106, 611] on label "Messages" at bounding box center [1118, 611] width 56 height 19
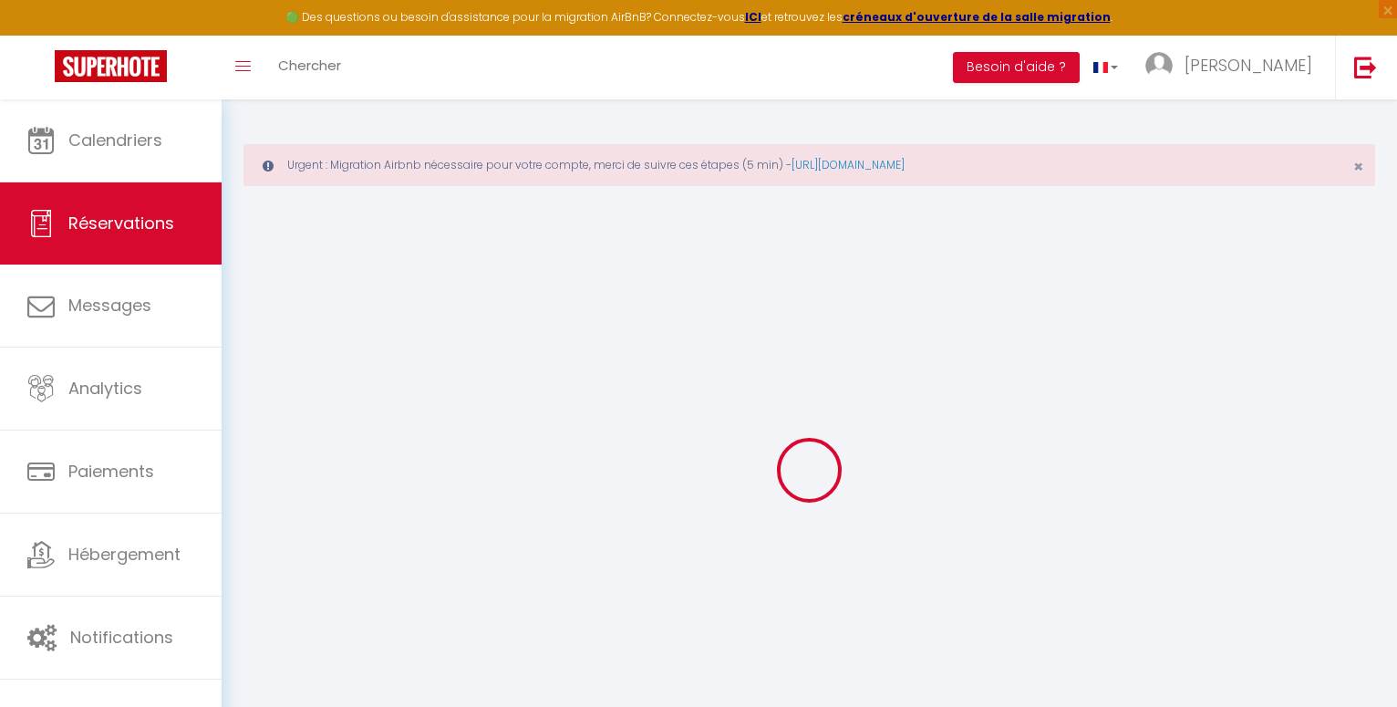
select select
checkbox input "false"
select select
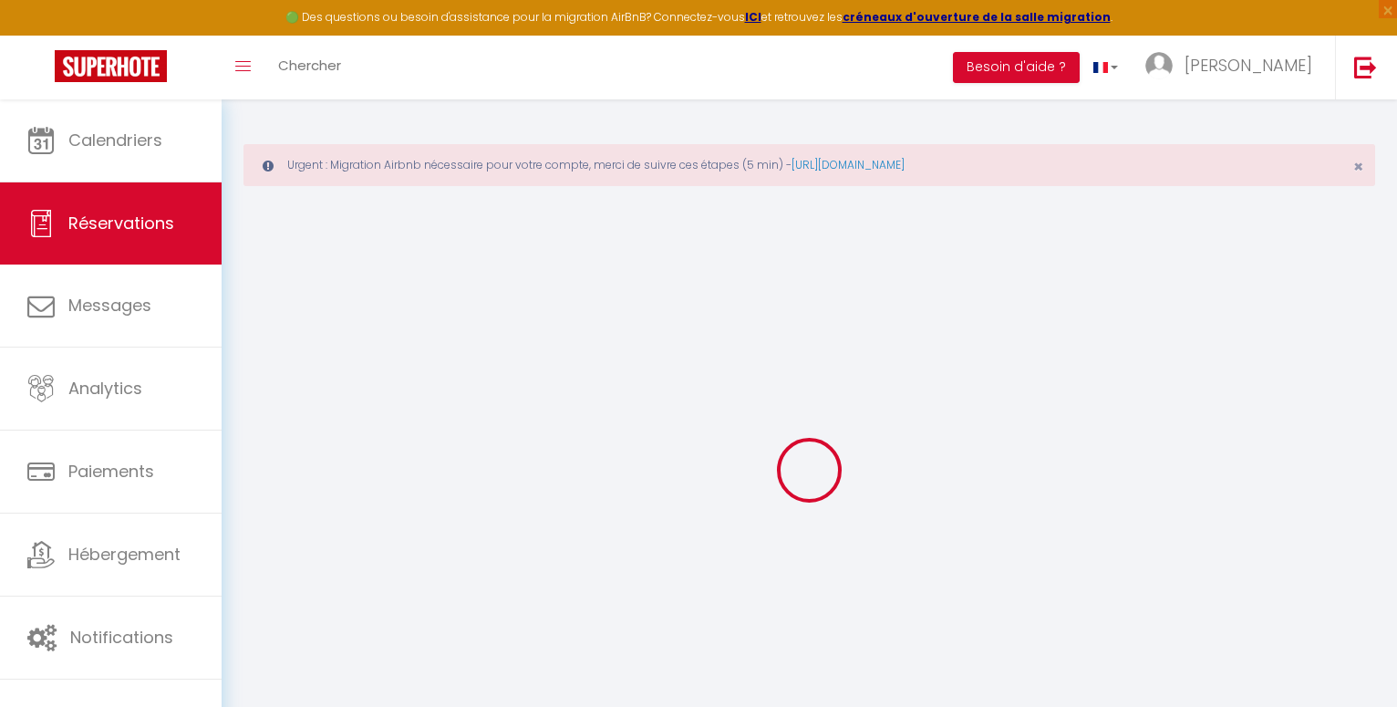
select select
checkbox input "false"
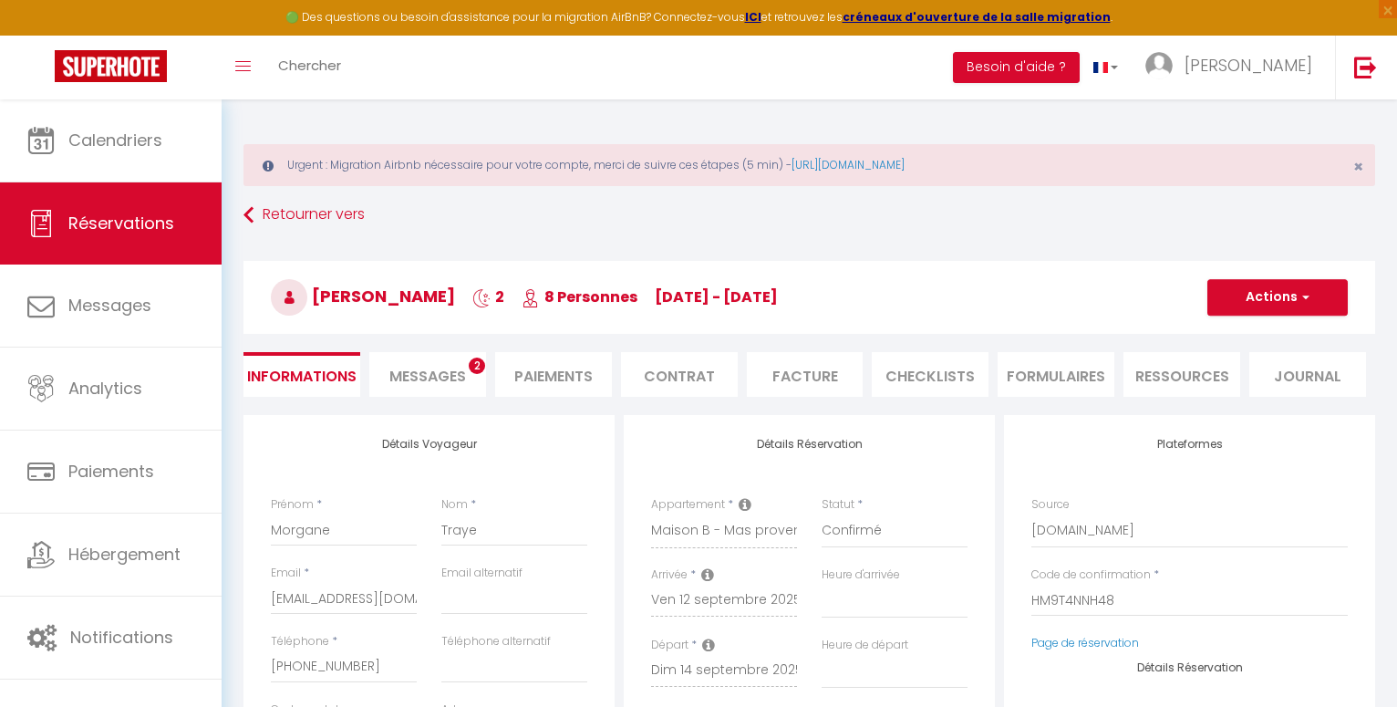
select select
checkbox input "false"
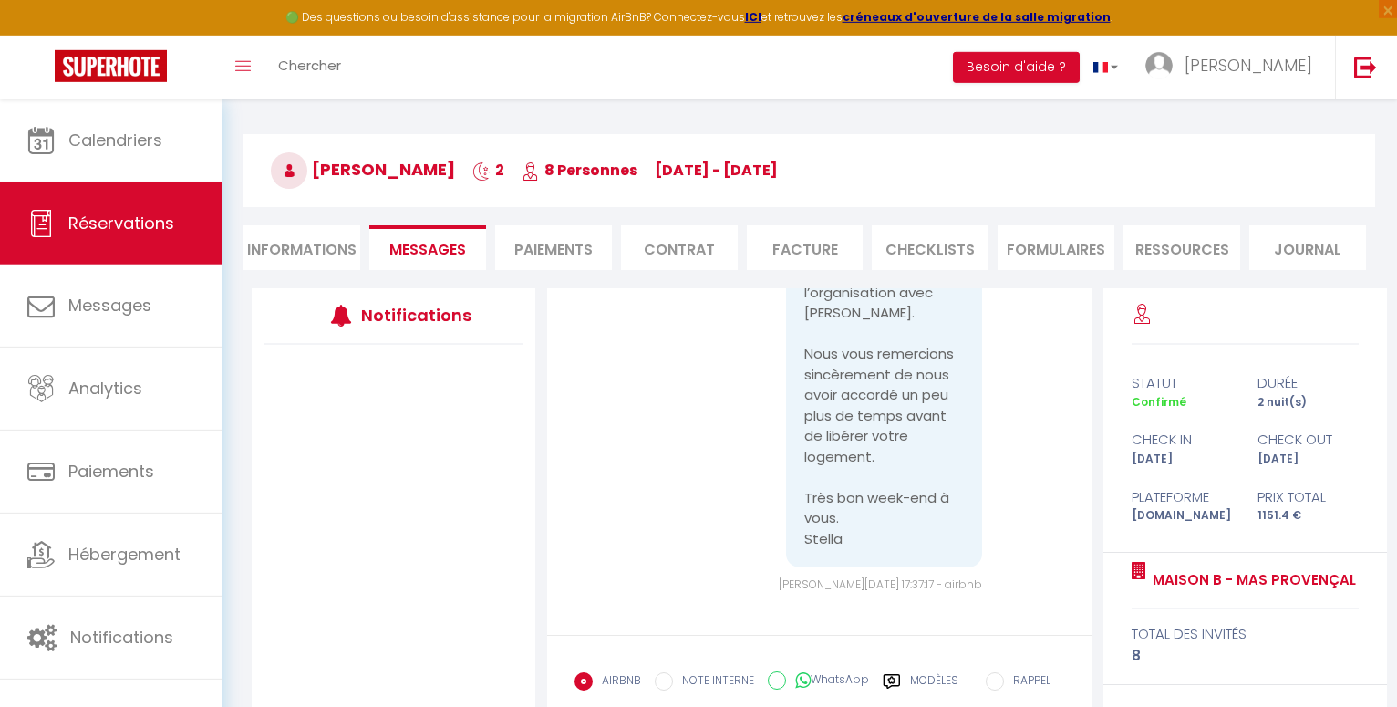
scroll to position [238, 0]
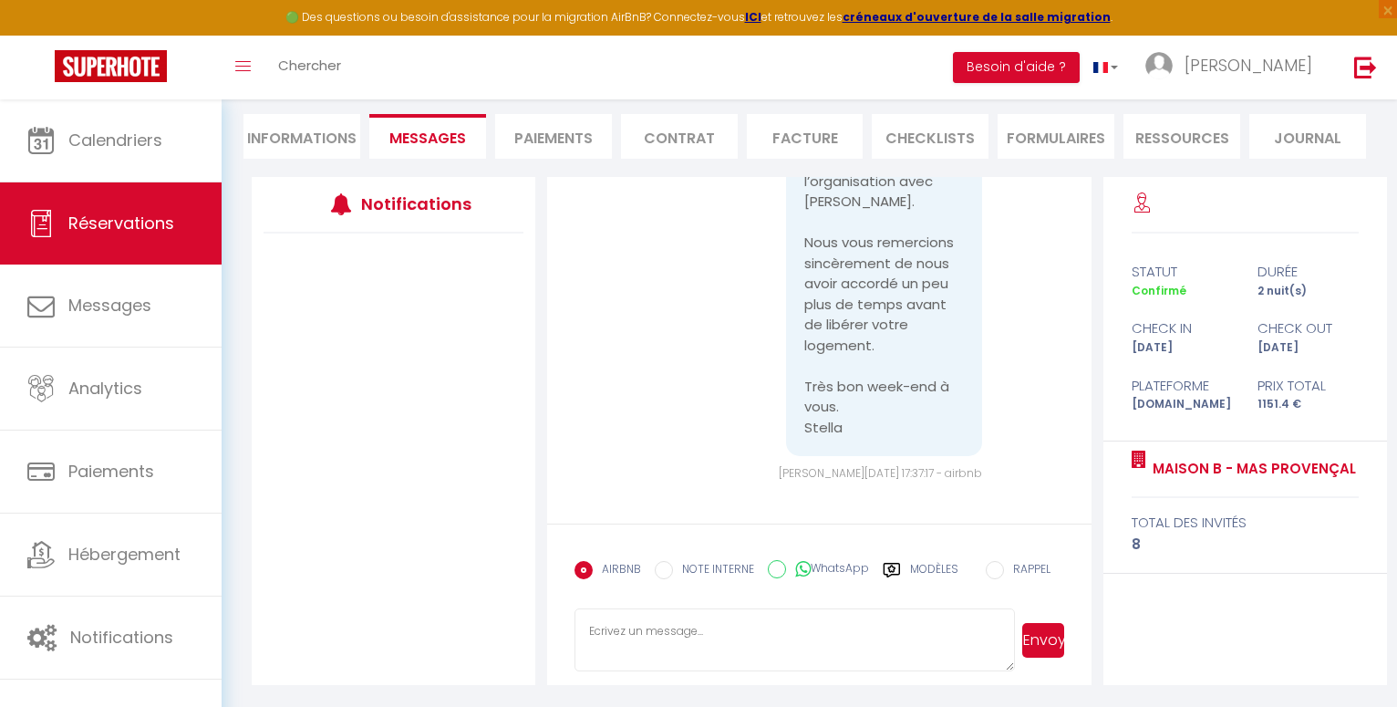
click at [769, 570] on input "WhatsApp" at bounding box center [777, 569] width 18 height 18
radio input "true"
radio input "false"
click at [618, 628] on textarea at bounding box center [795, 640] width 440 height 64
type textarea "Bonjour Mogane,"
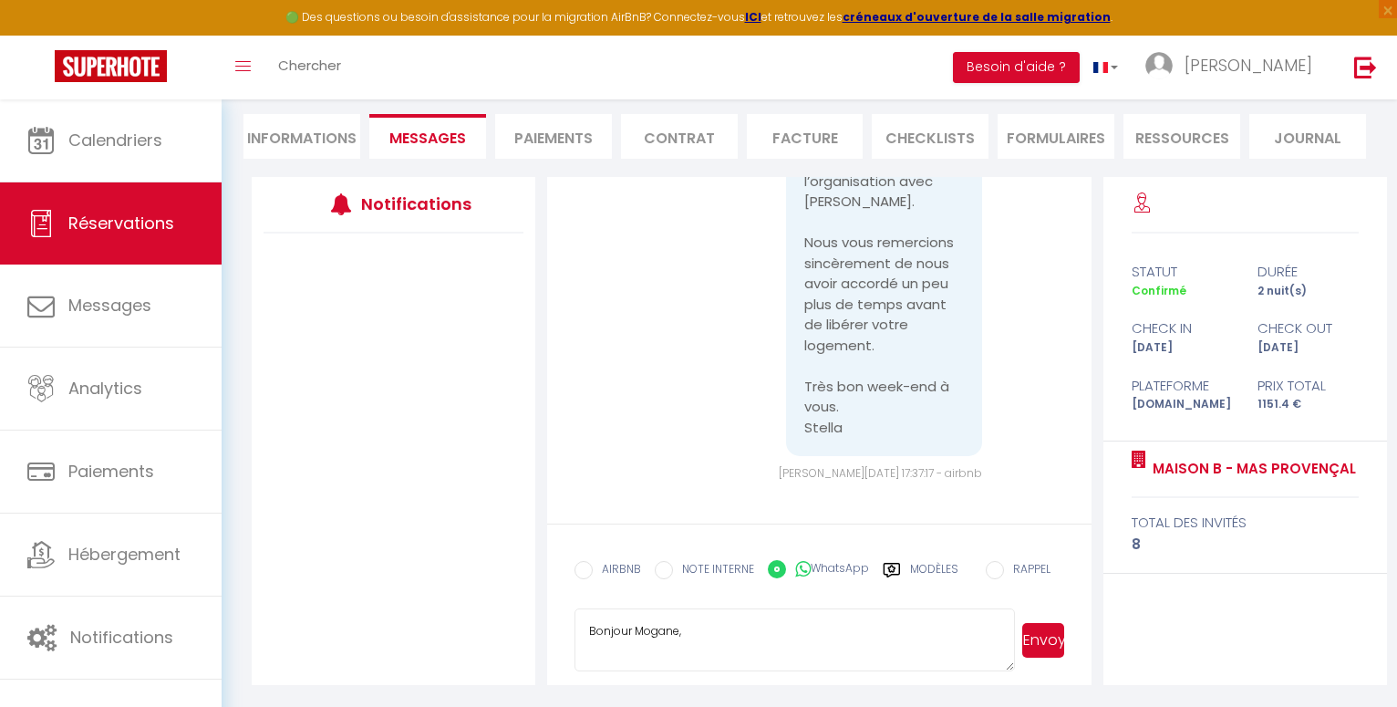
click at [927, 568] on label "Modèles" at bounding box center [934, 577] width 48 height 32
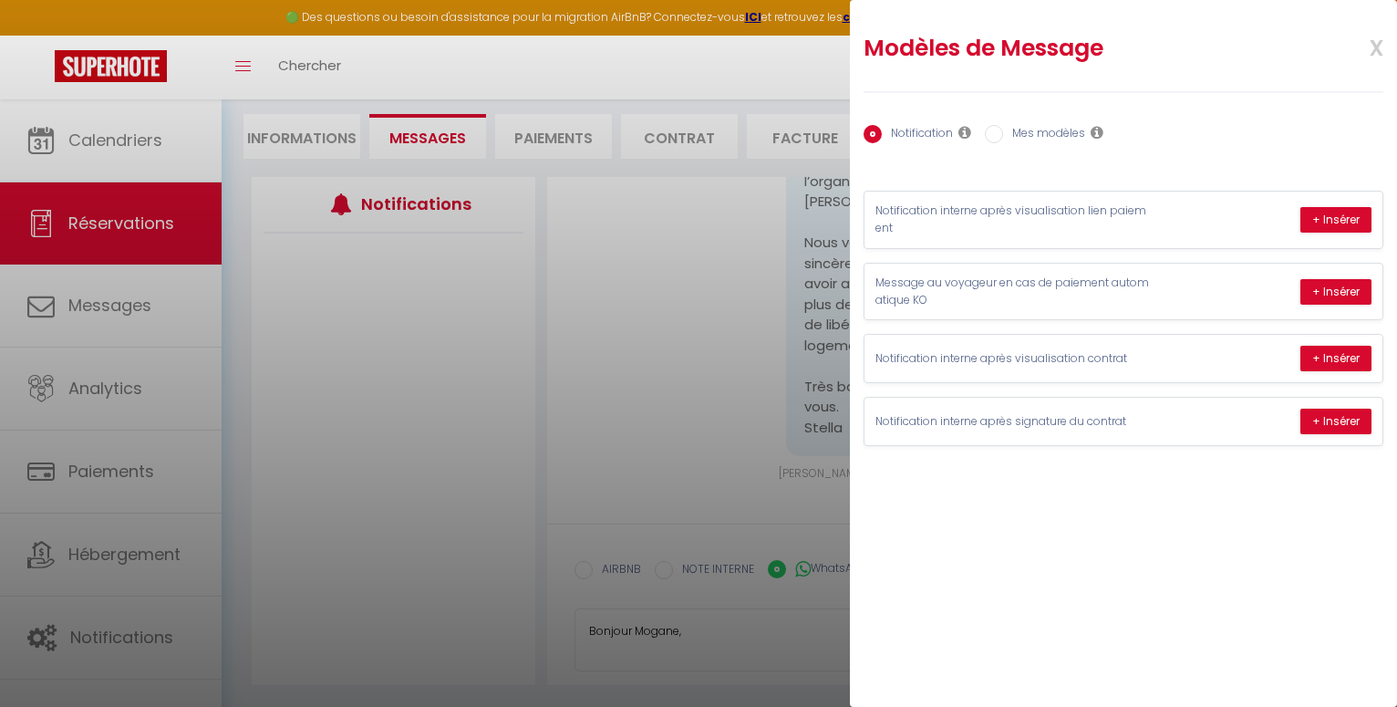
click at [1078, 130] on label "Mes modèles" at bounding box center [1044, 135] width 82 height 20
click at [1003, 130] on input "Mes modèles" at bounding box center [994, 134] width 18 height 18
radio input "true"
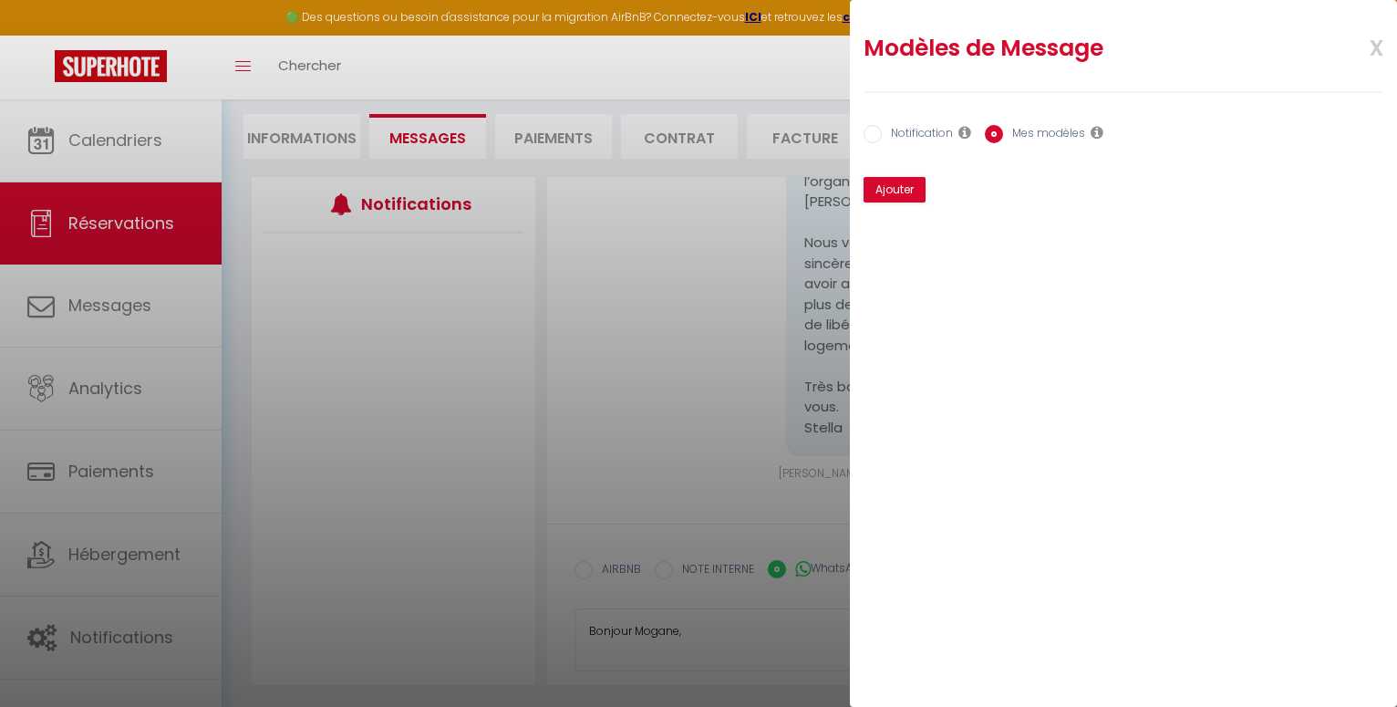
click at [869, 131] on input "Notification" at bounding box center [873, 134] width 18 height 18
radio input "true"
radio input "false"
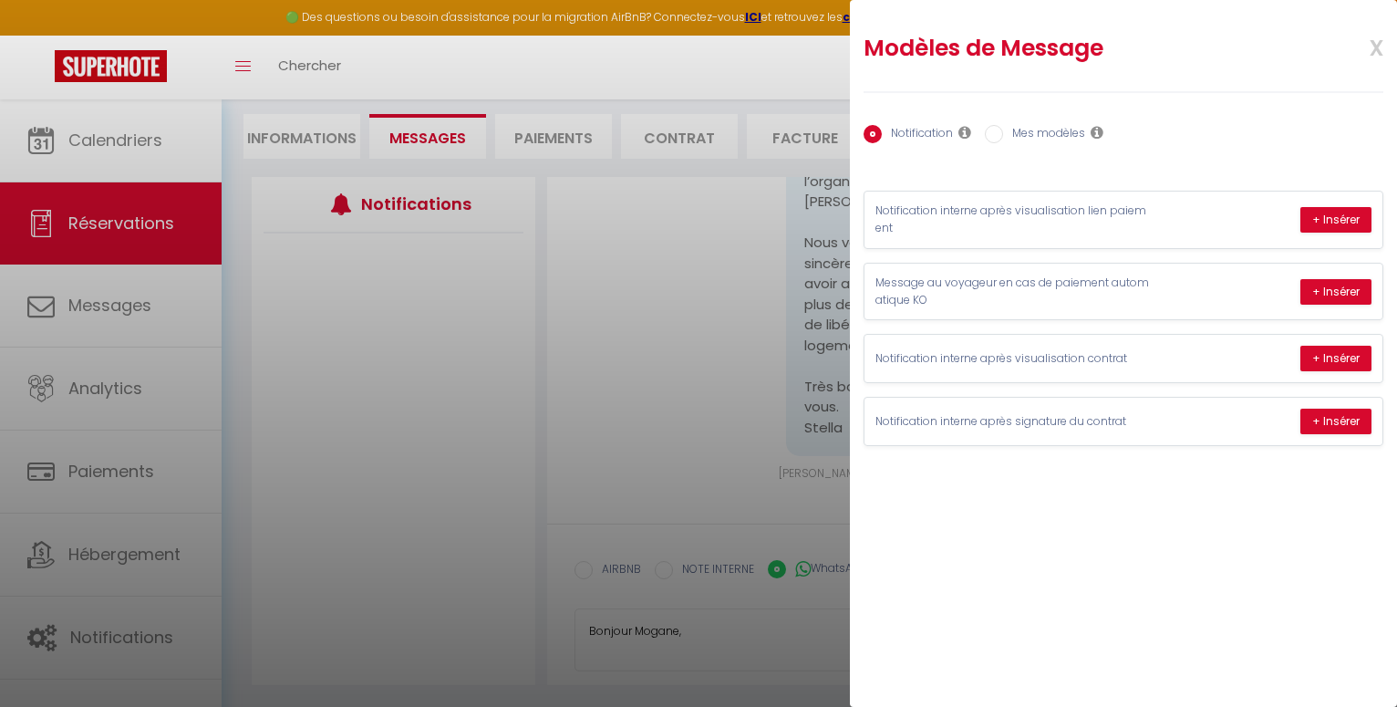
click at [1373, 48] on span "x" at bounding box center [1354, 46] width 57 height 43
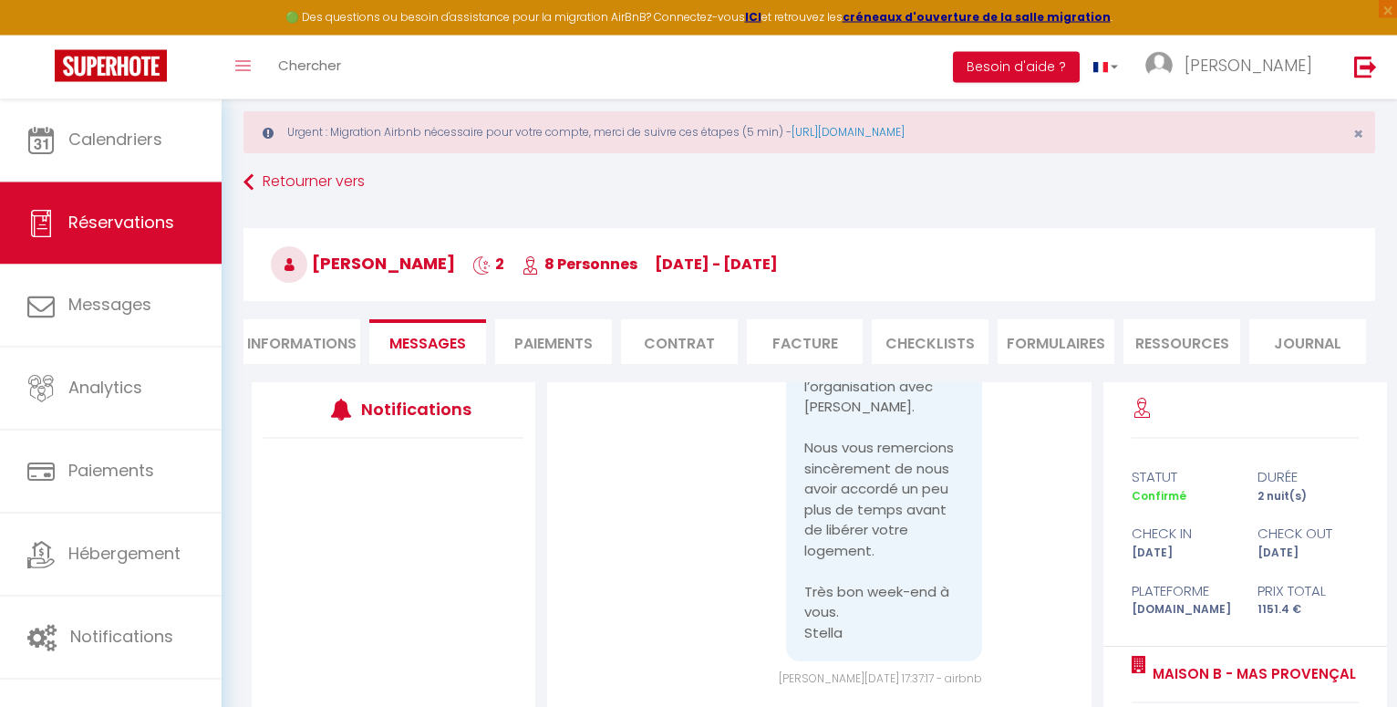
scroll to position [0, 0]
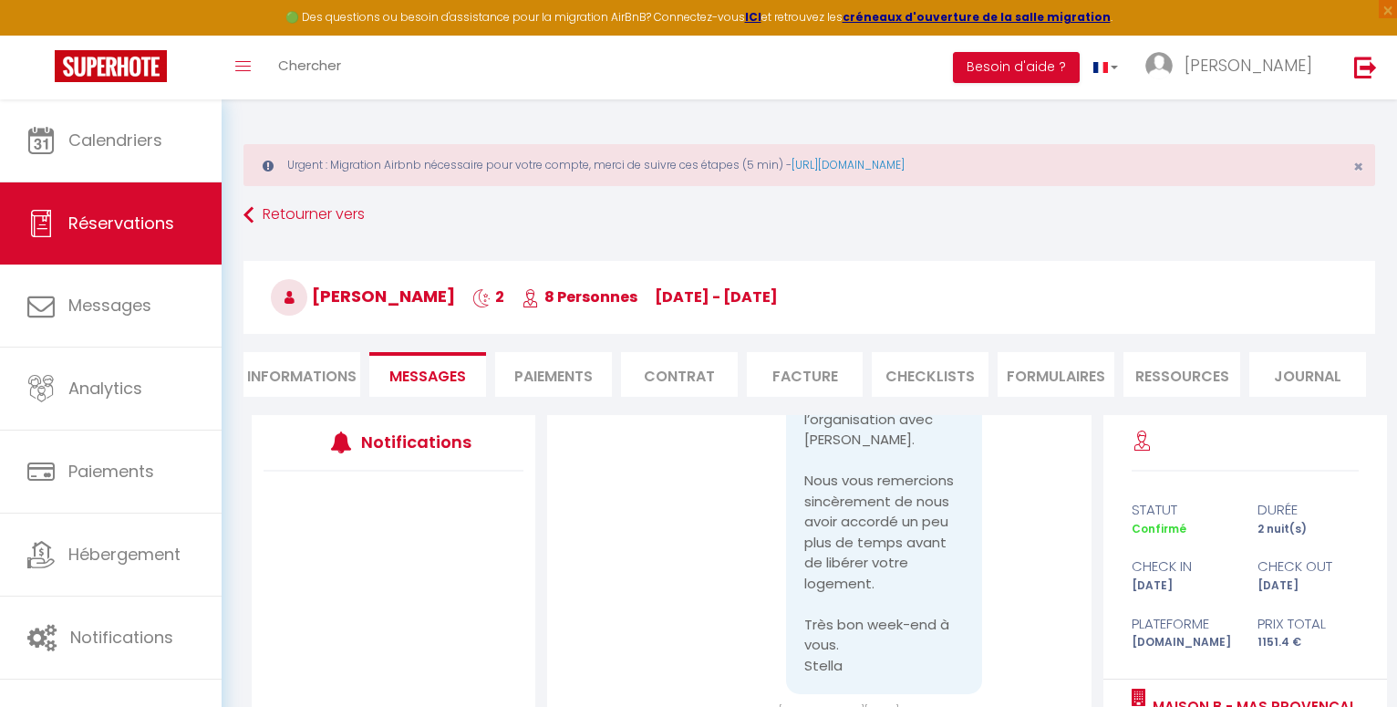
click at [326, 372] on li "Informations" at bounding box center [301, 374] width 117 height 45
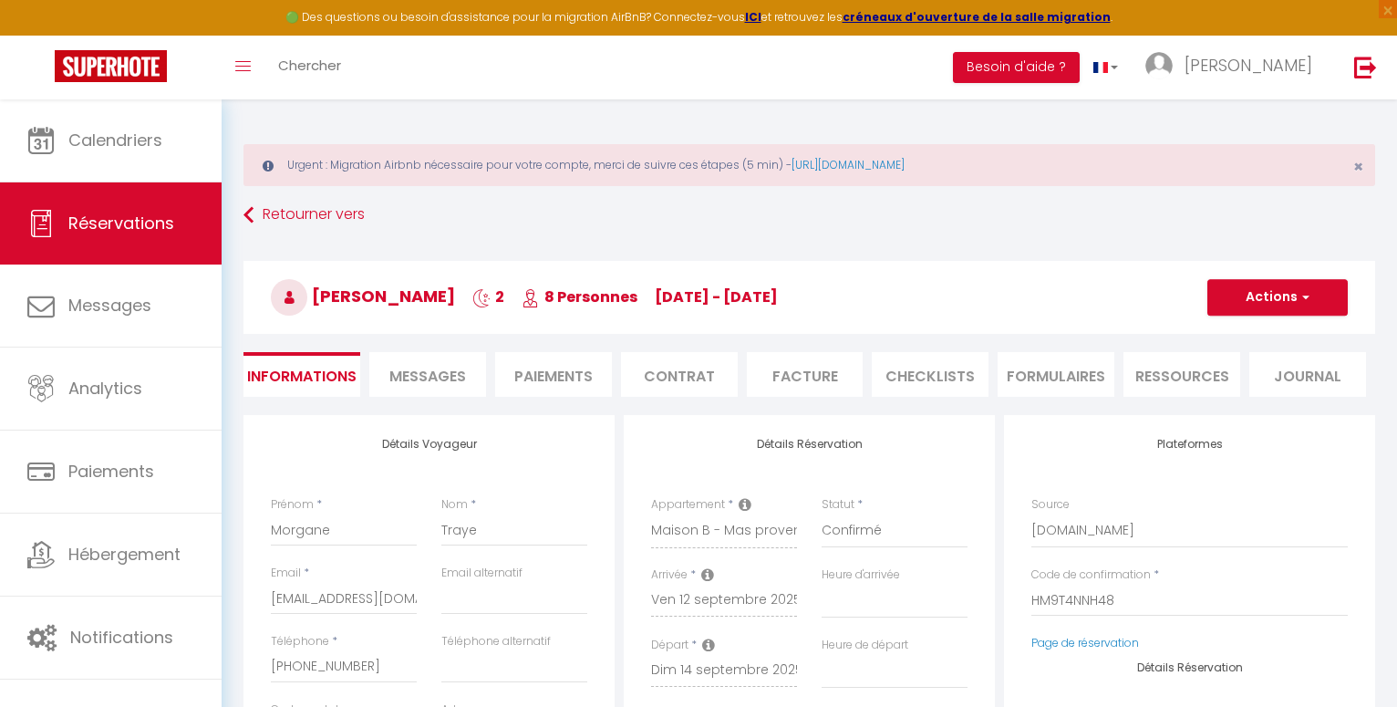
select select
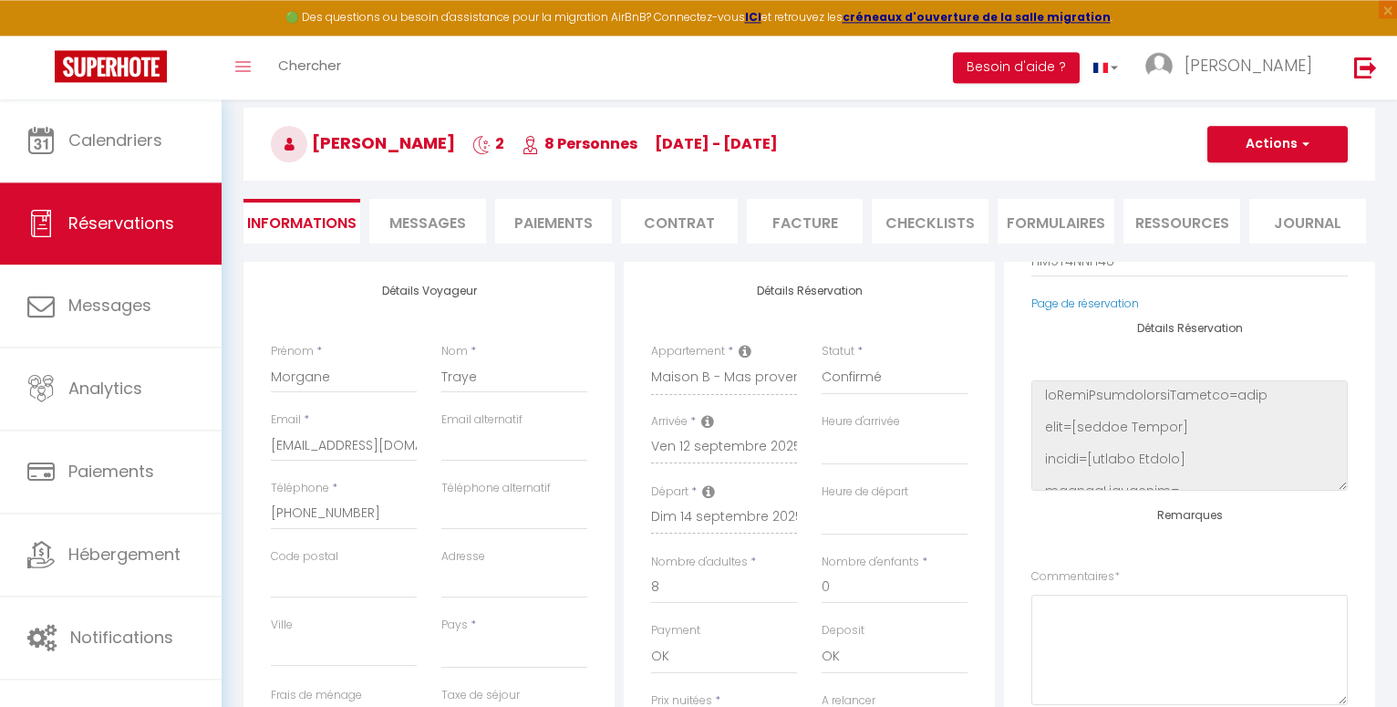
scroll to position [186, 0]
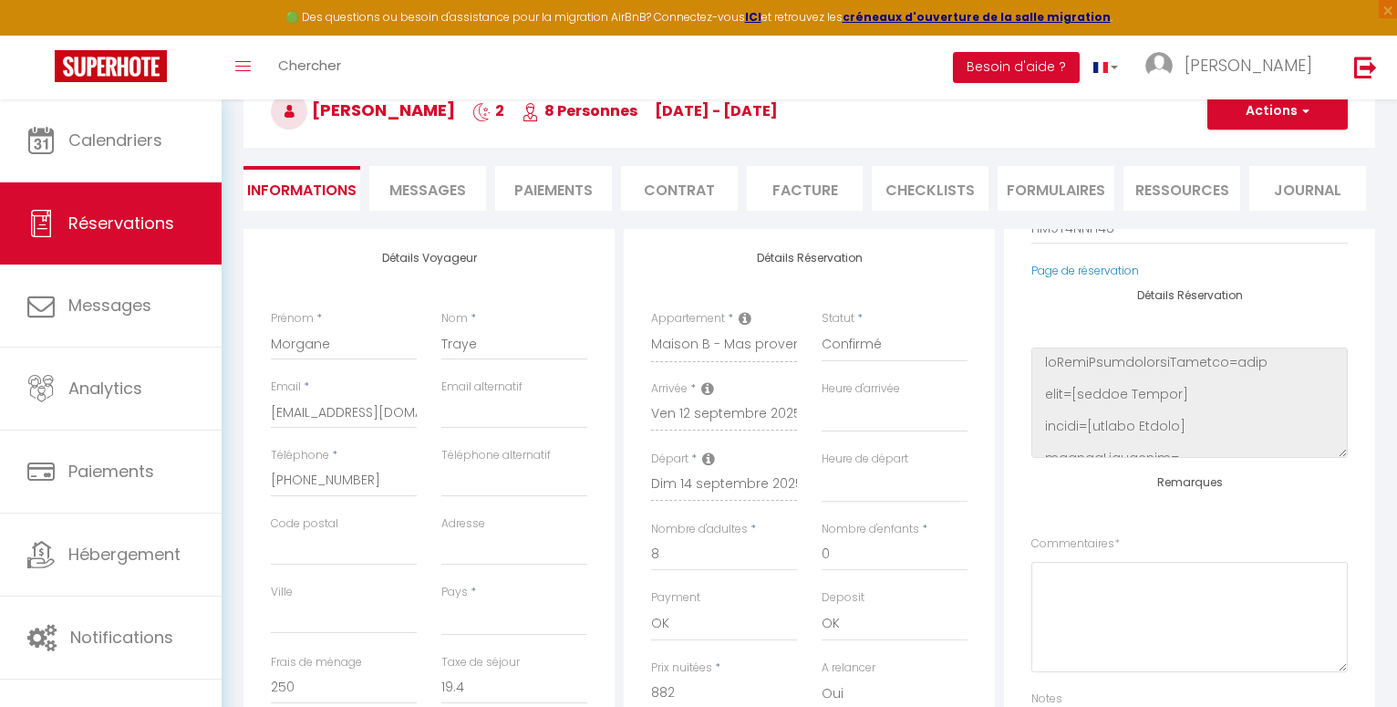
select select
checkbox input "false"
select select
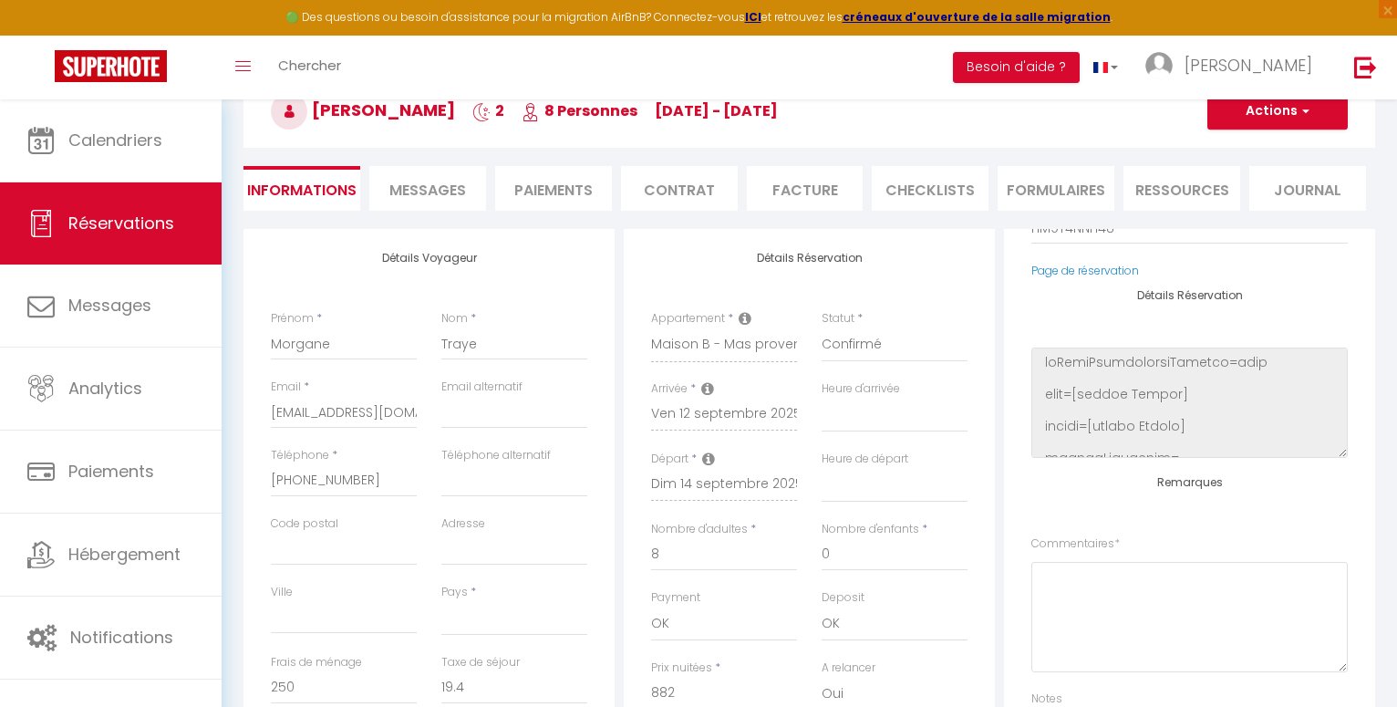
select select
checkbox input "false"
select select
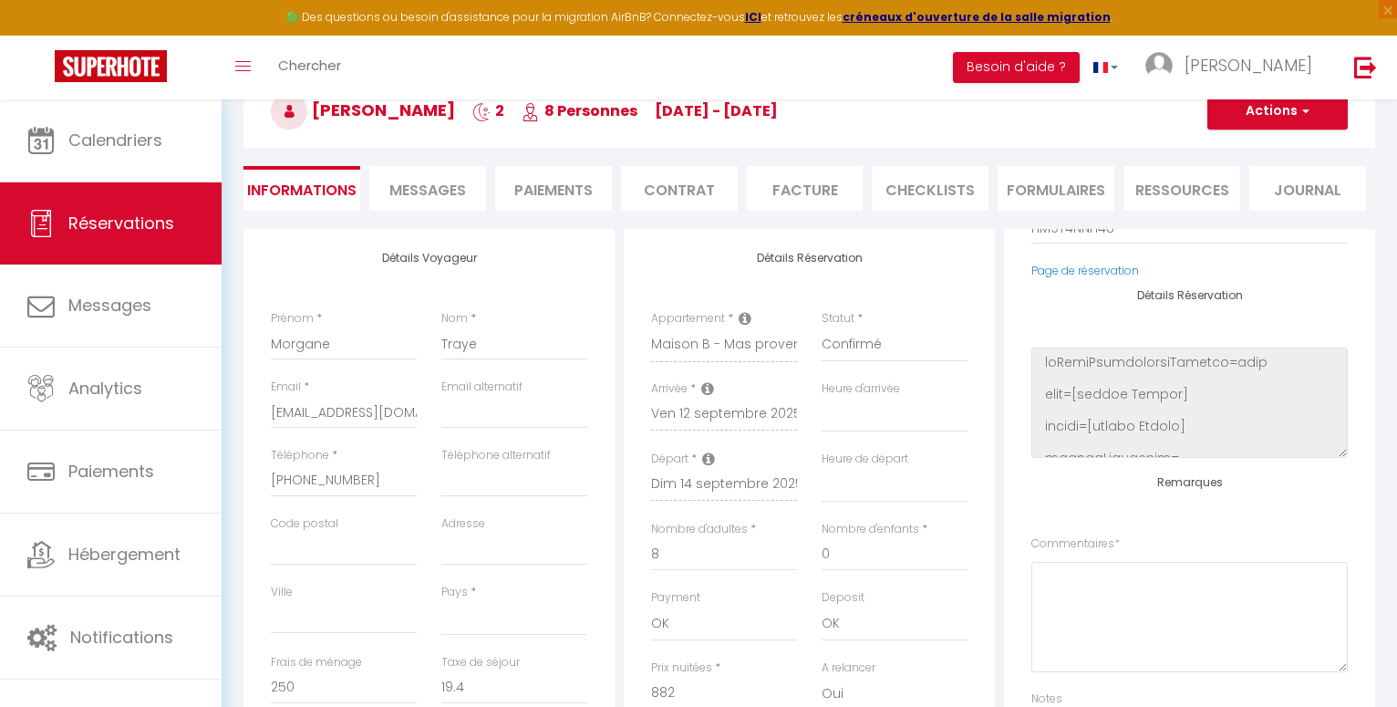
select select
checkbox input "false"
select select "12:00"
click option "12:00" at bounding box center [0, 0] width 0 height 0
select select
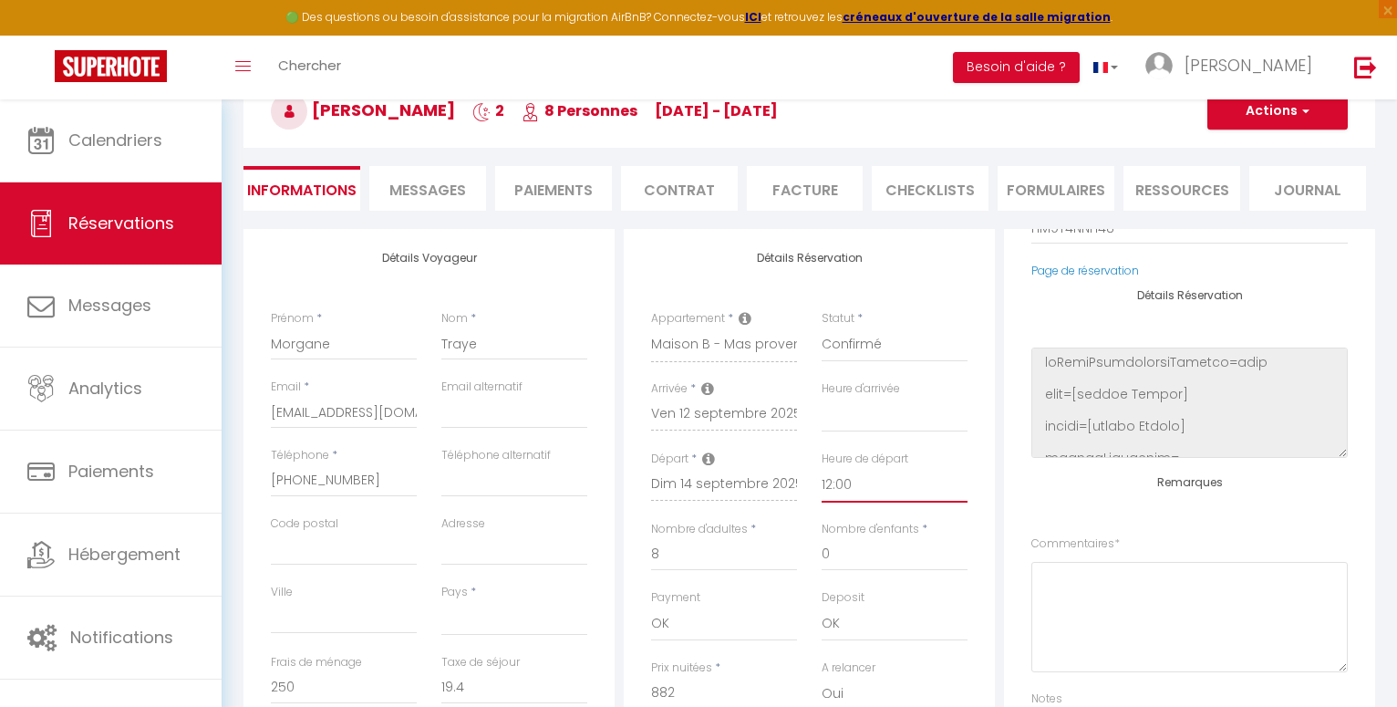
select select
checkbox input "false"
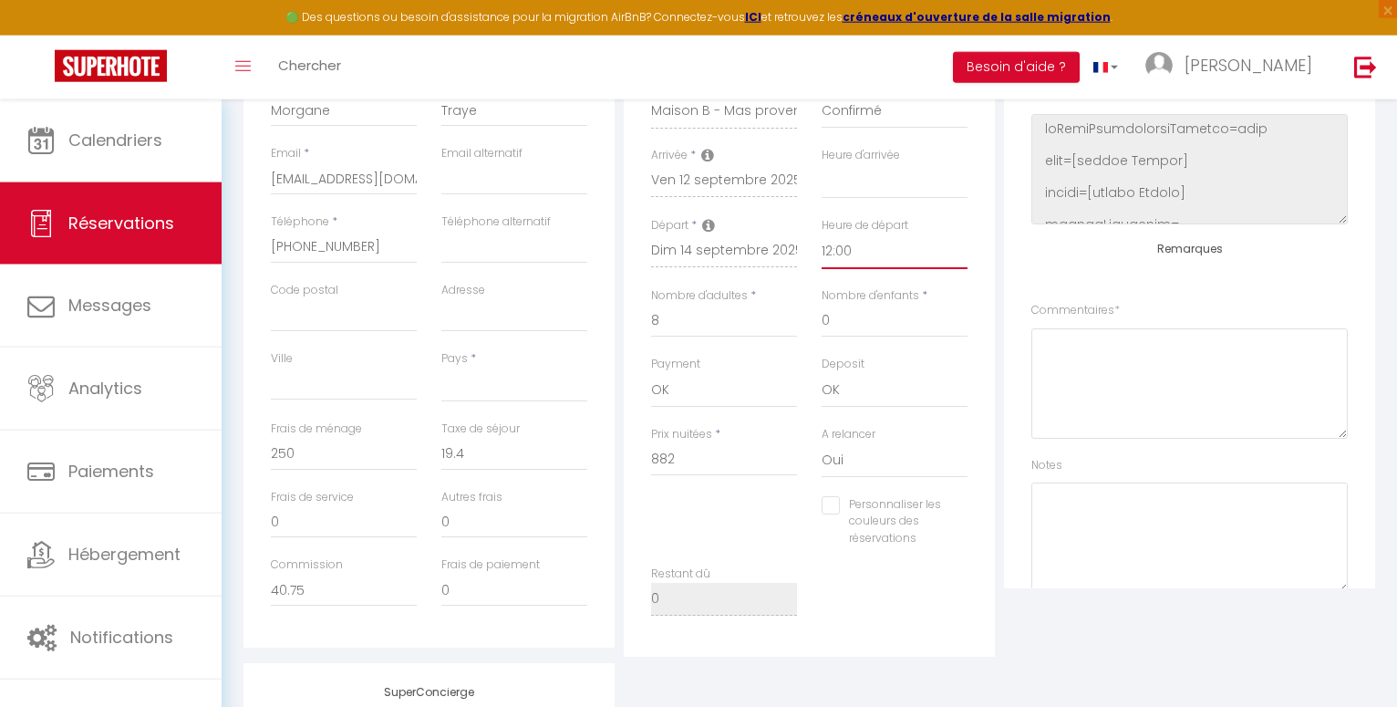
scroll to position [372, 0]
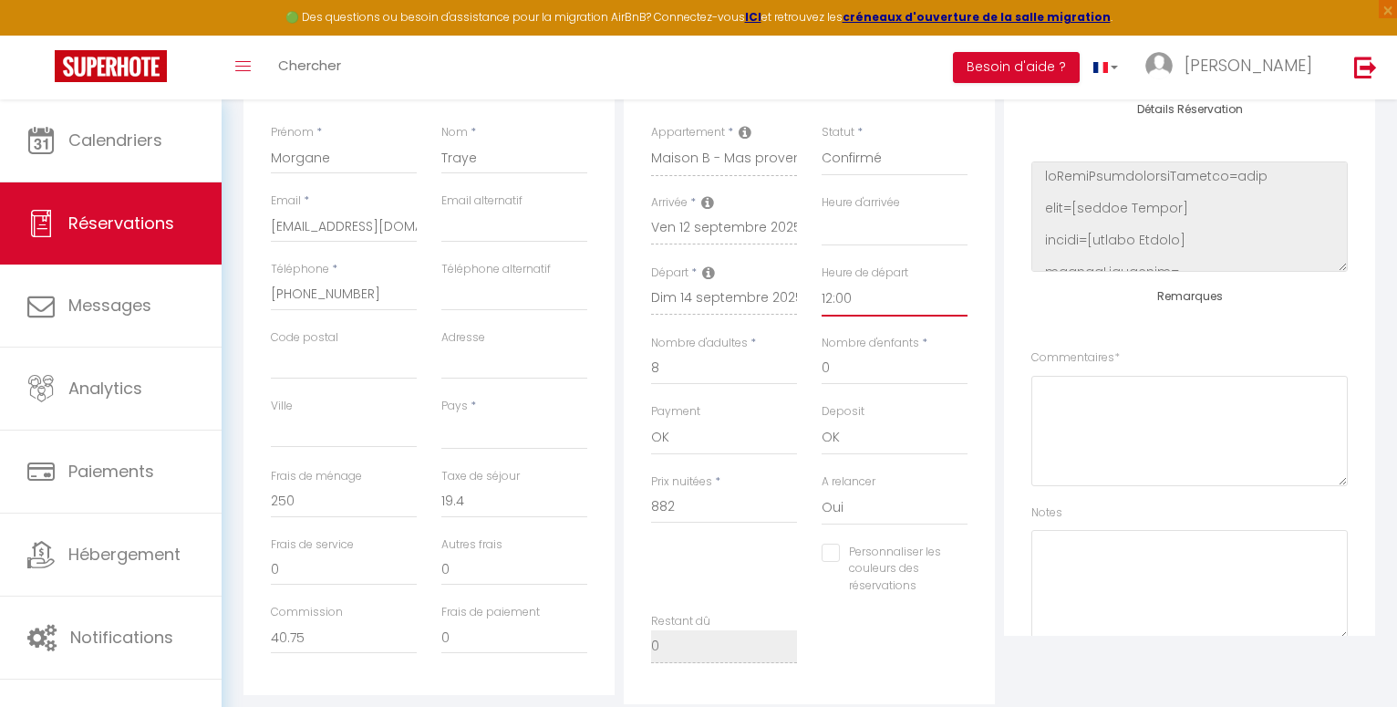
select select
checkbox input "false"
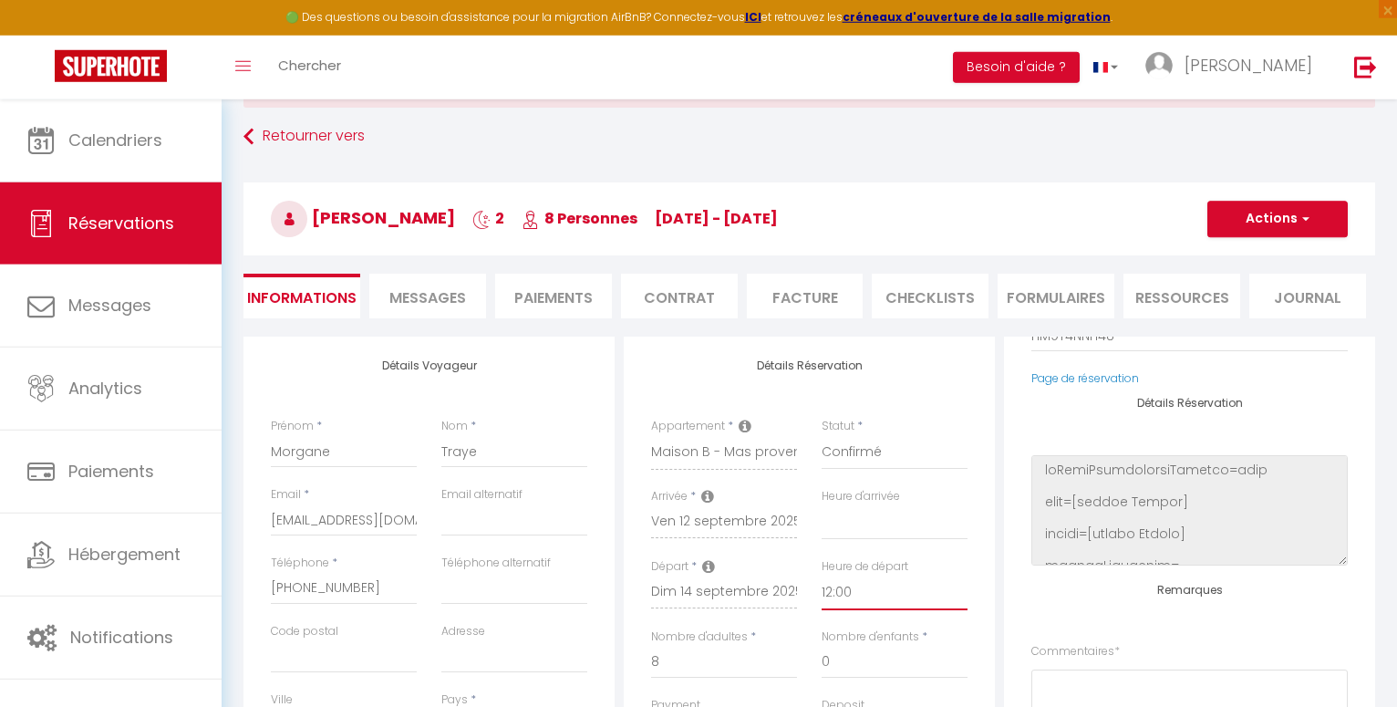
scroll to position [0, 0]
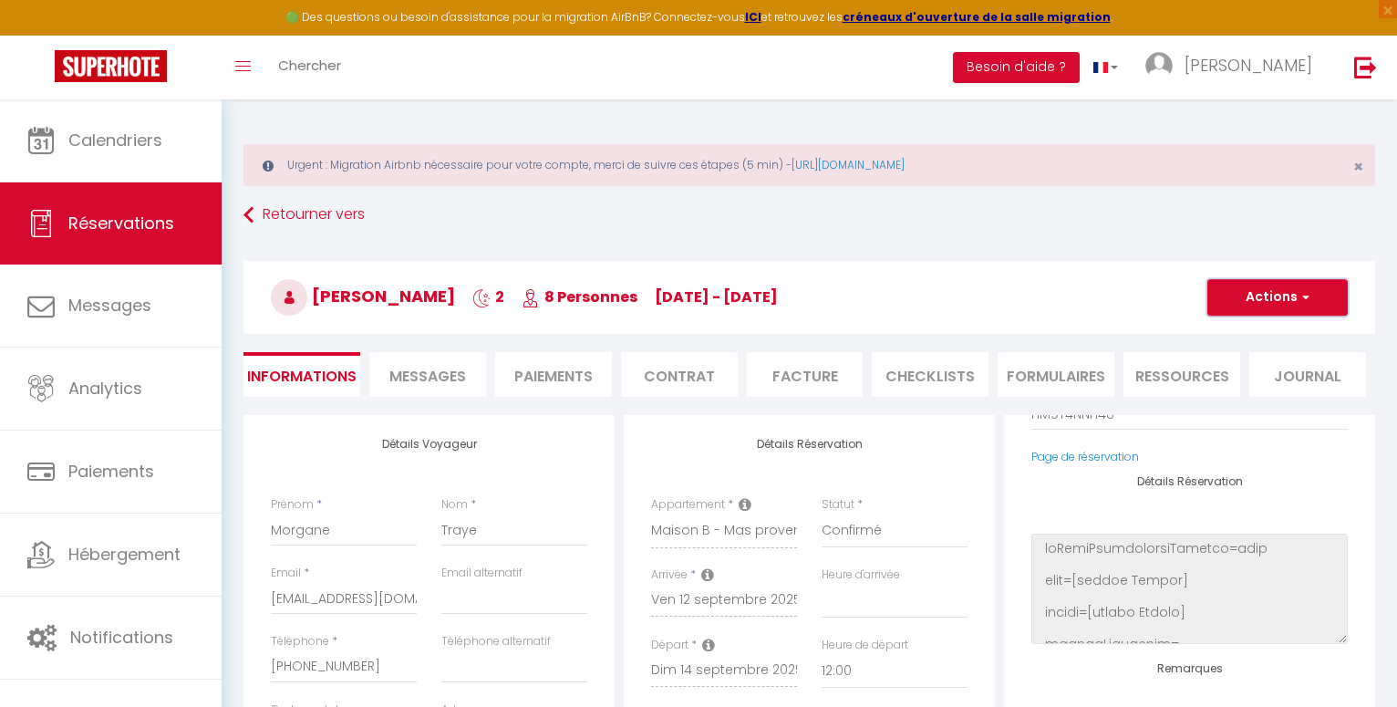
click at [1307, 293] on span "button" at bounding box center [1303, 297] width 11 height 16
click at [1252, 334] on link "Enregistrer" at bounding box center [1259, 338] width 144 height 24
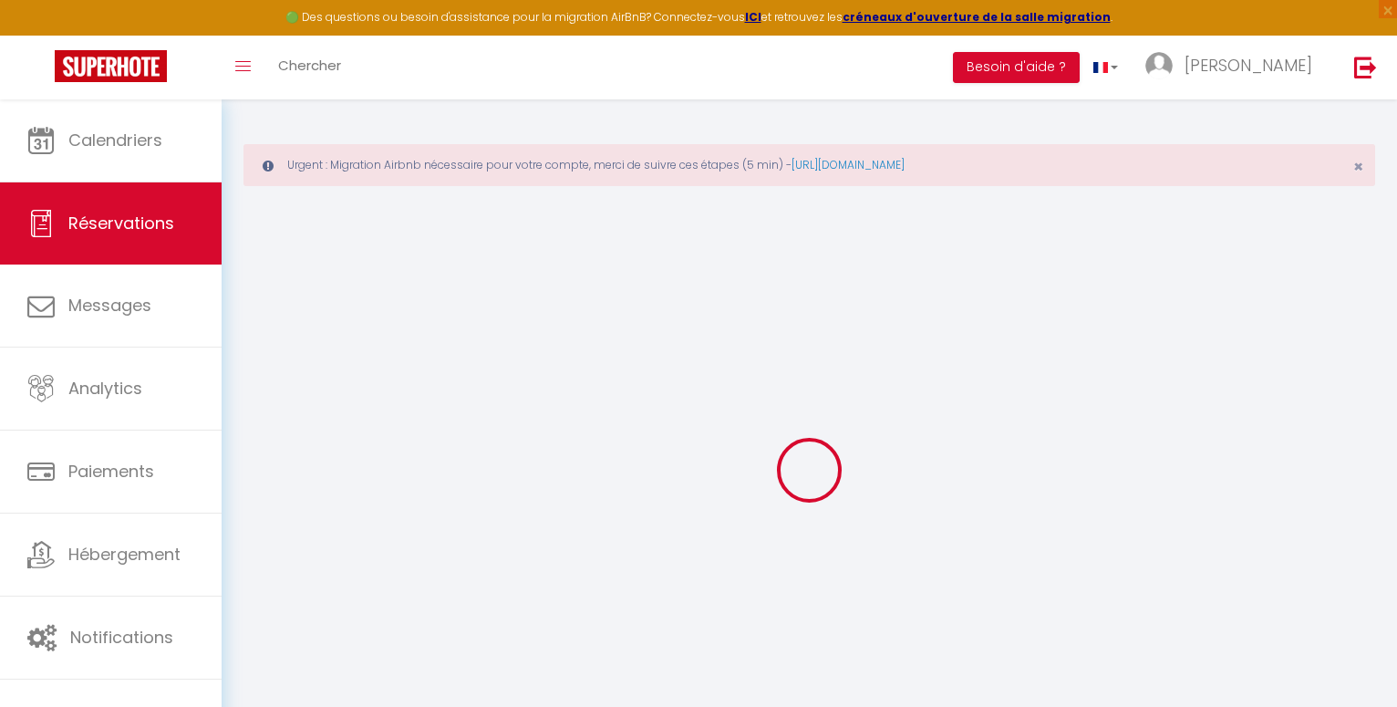
select select "not_cancelled"
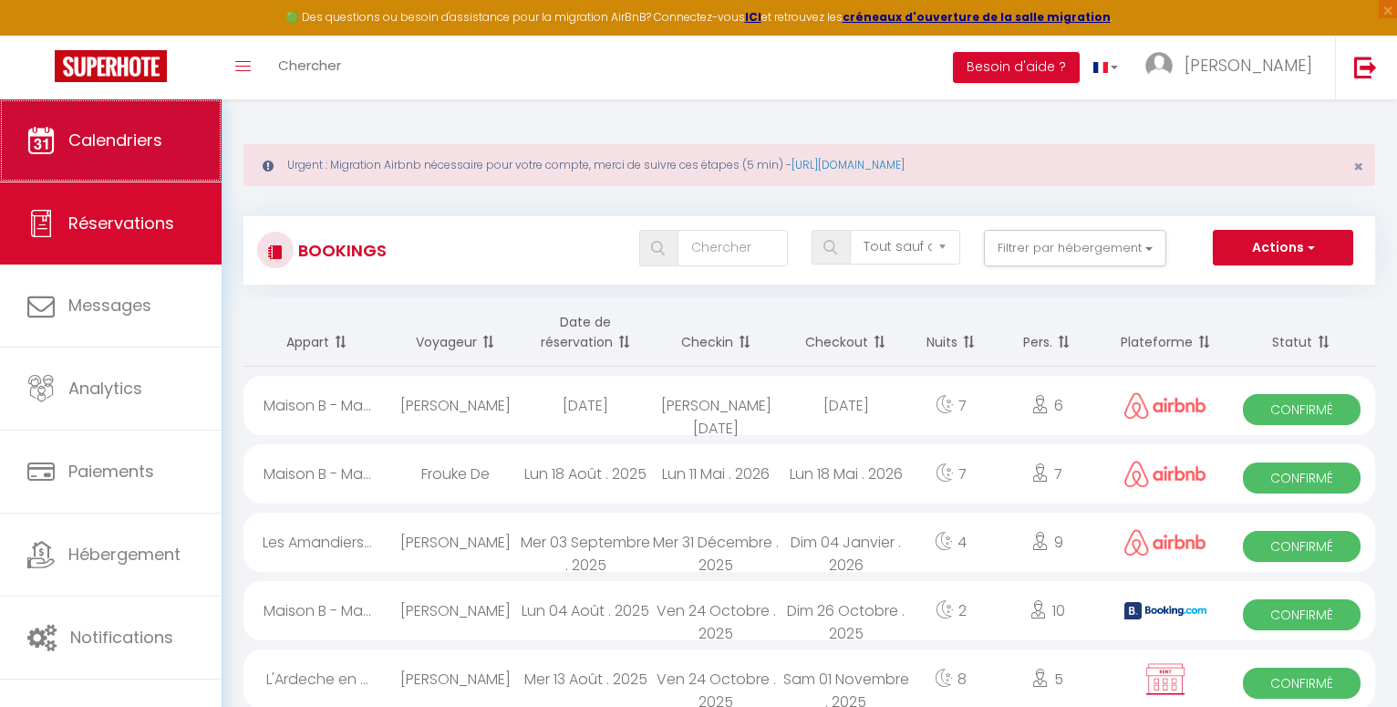
click at [119, 136] on span "Calendriers" at bounding box center [115, 140] width 94 height 23
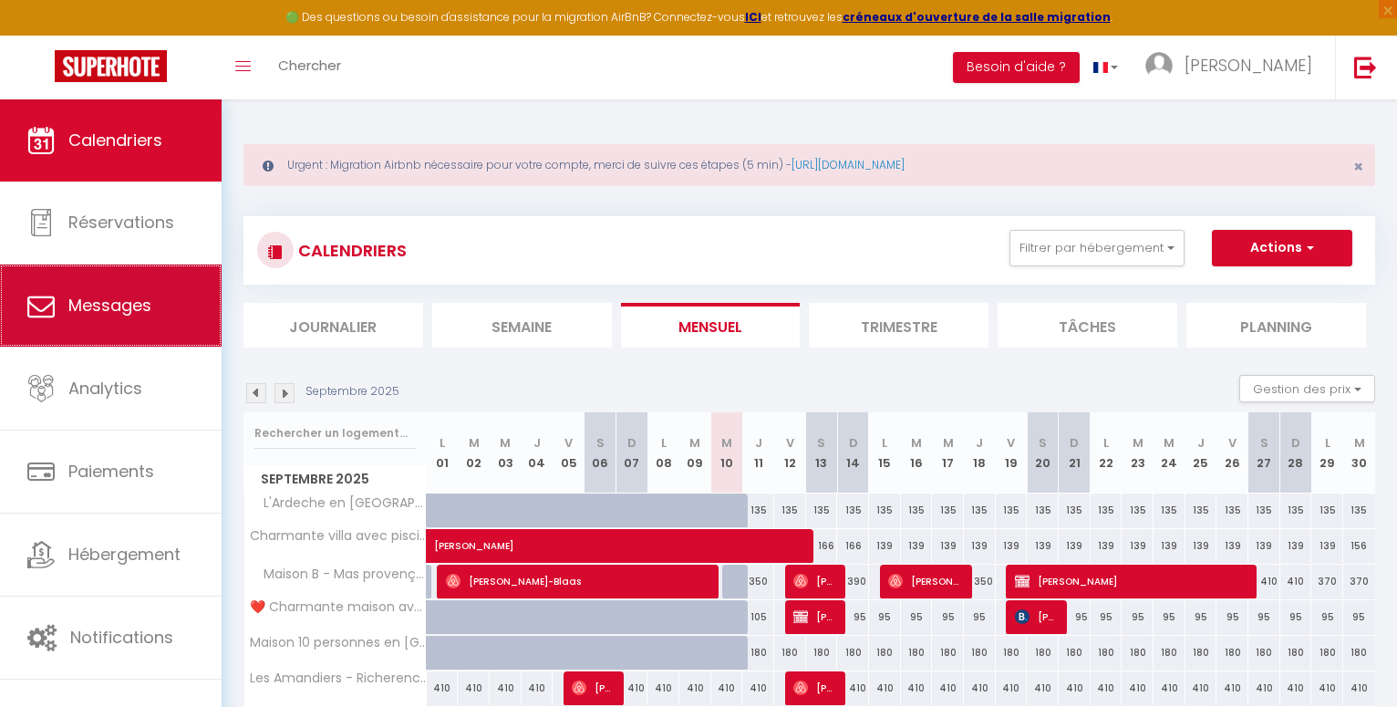
click at [120, 306] on span "Messages" at bounding box center [109, 305] width 83 height 23
select select "message"
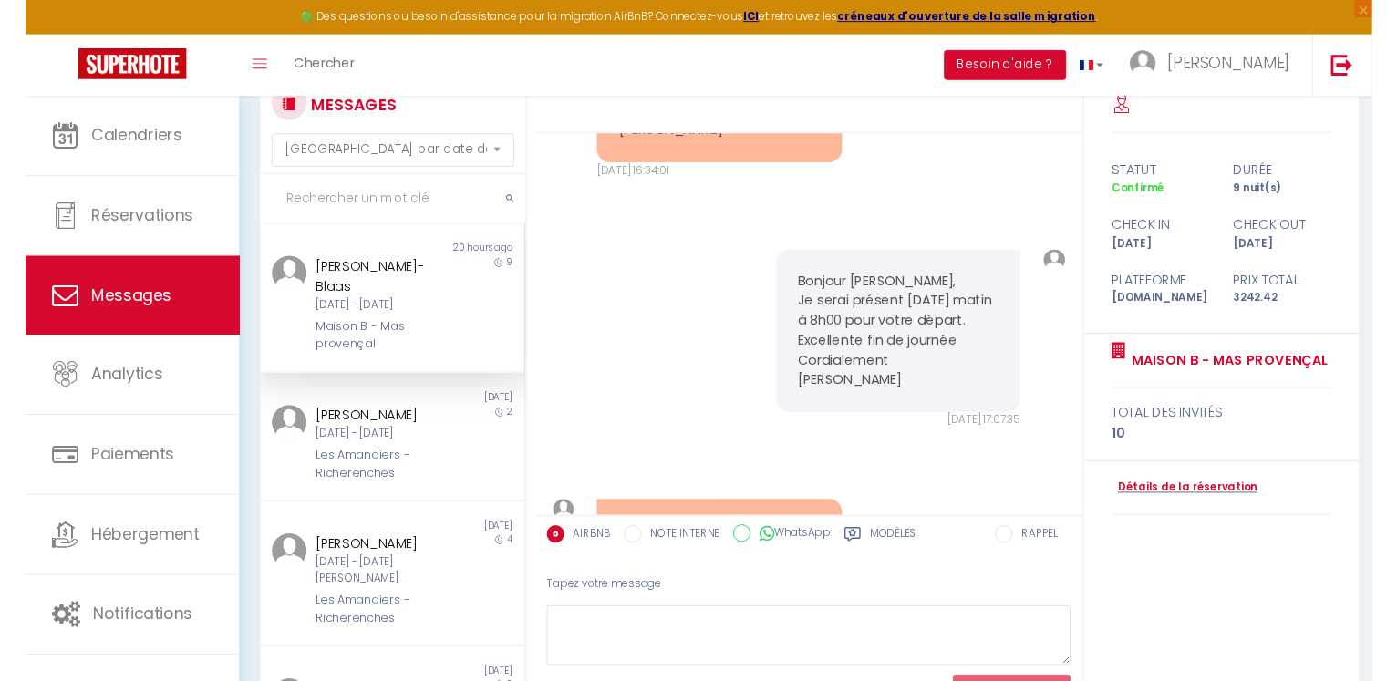
scroll to position [7206, 0]
